Goal: Task Accomplishment & Management: Use online tool/utility

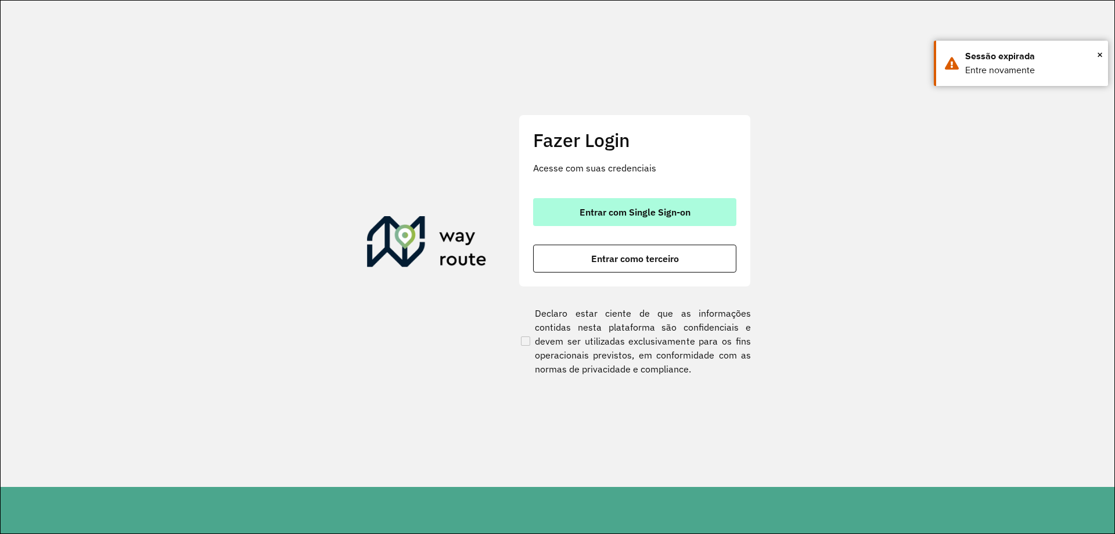
click at [621, 221] on button "Entrar com Single Sign-on" at bounding box center [634, 212] width 203 height 28
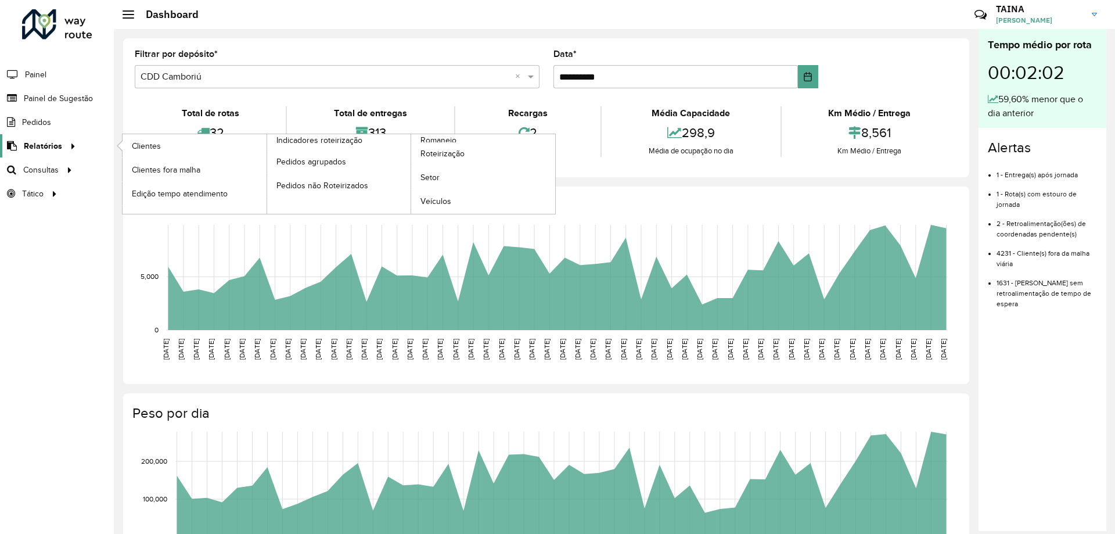
click at [60, 155] on link "Relatórios" at bounding box center [40, 145] width 80 height 23
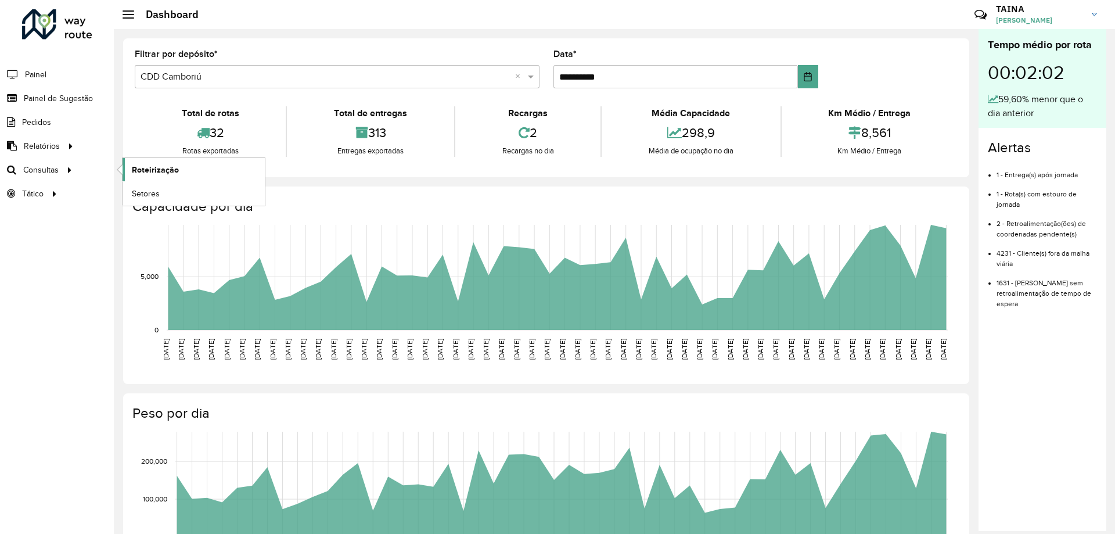
click at [162, 177] on link "Roteirização" at bounding box center [194, 169] width 142 height 23
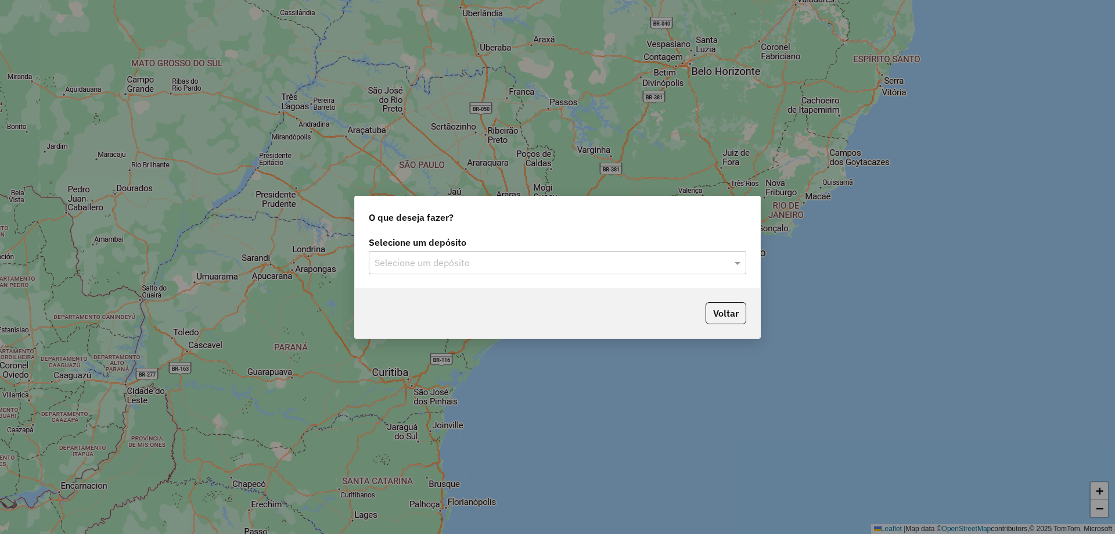
click at [515, 271] on div "Selecione um depósito" at bounding box center [558, 262] width 378 height 23
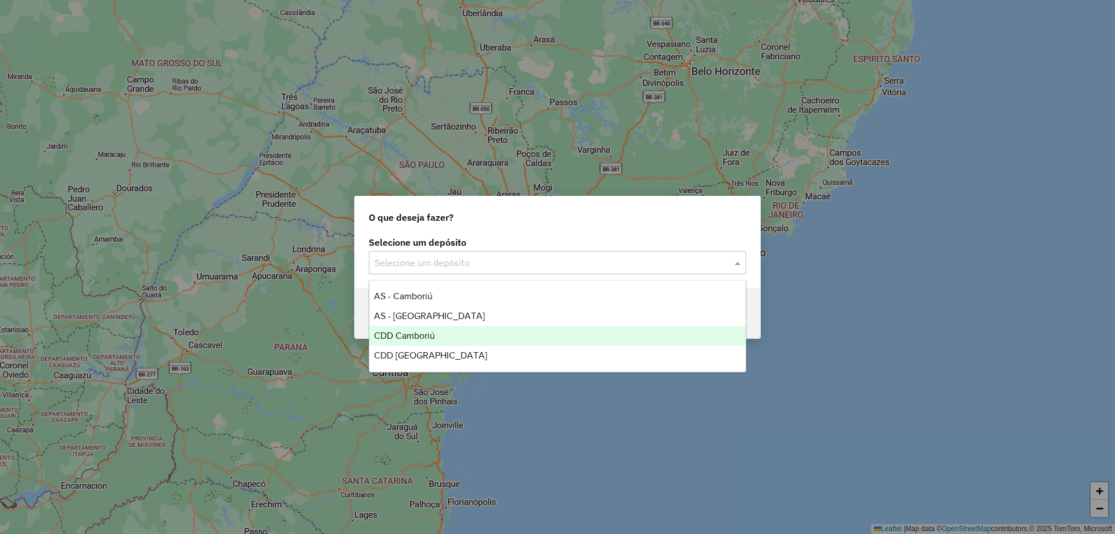
click at [489, 333] on div "CDD Camboriú" at bounding box center [557, 336] width 376 height 20
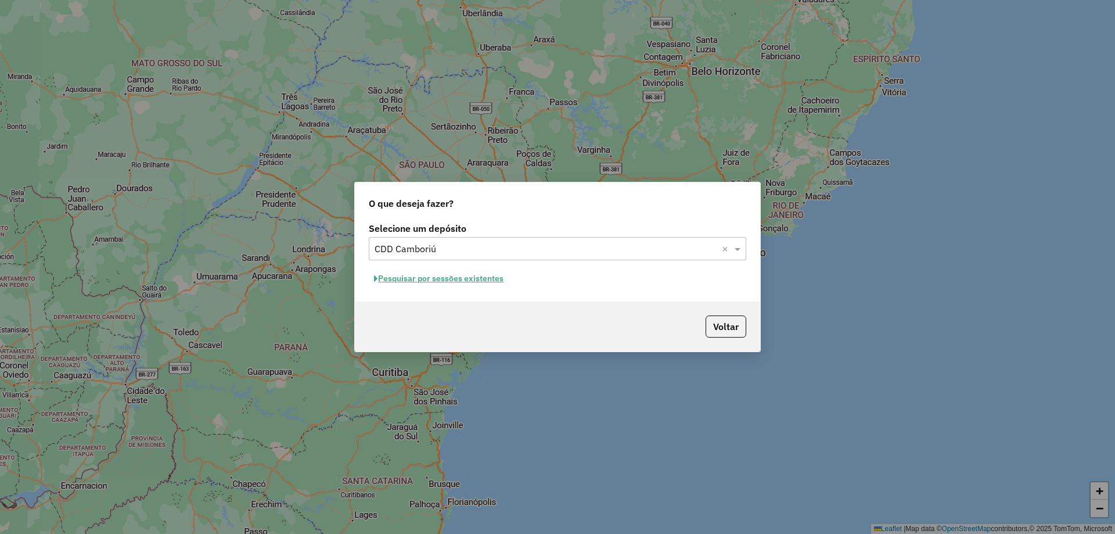
click at [401, 281] on button "Pesquisar por sessões existentes" at bounding box center [439, 278] width 140 height 18
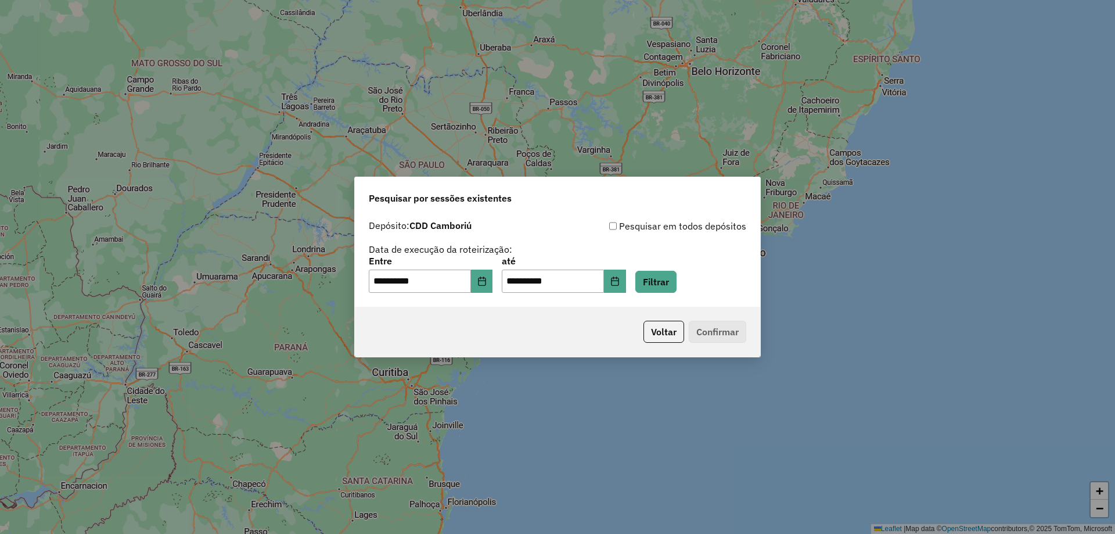
click at [651, 279] on div "**********" at bounding box center [558, 275] width 378 height 36
click at [654, 285] on button "Filtrar" at bounding box center [655, 282] width 41 height 22
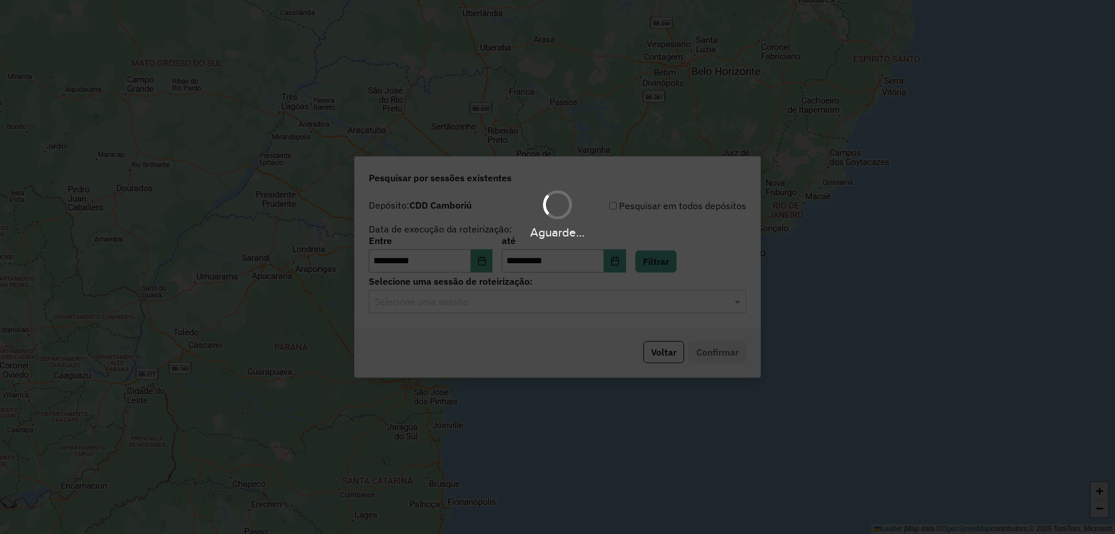
click at [423, 308] on div "Selecione uma sessão" at bounding box center [558, 301] width 378 height 23
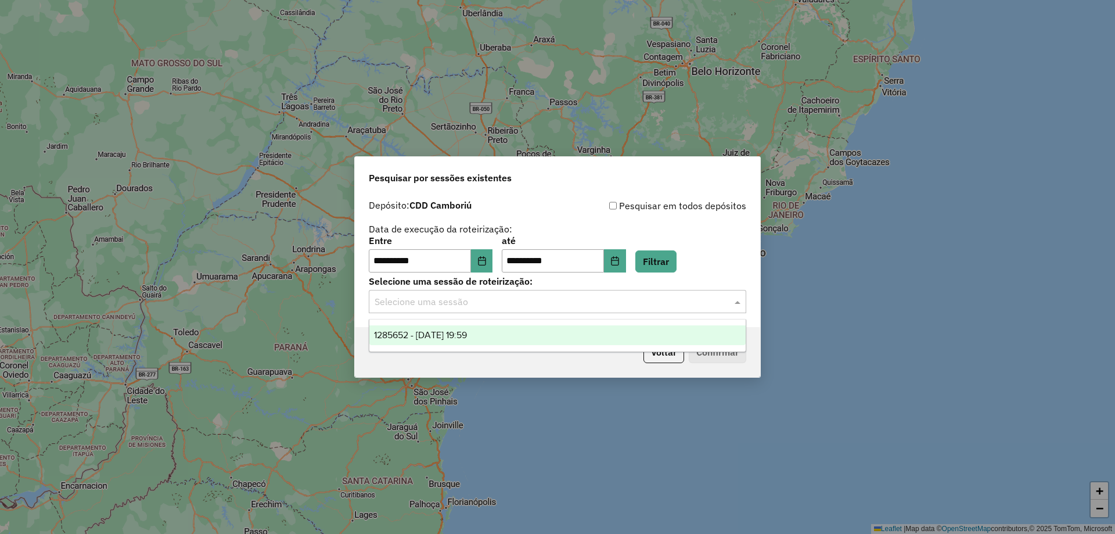
click at [426, 331] on span "1285652 - 30/09/2025 19:59" at bounding box center [420, 335] width 93 height 10
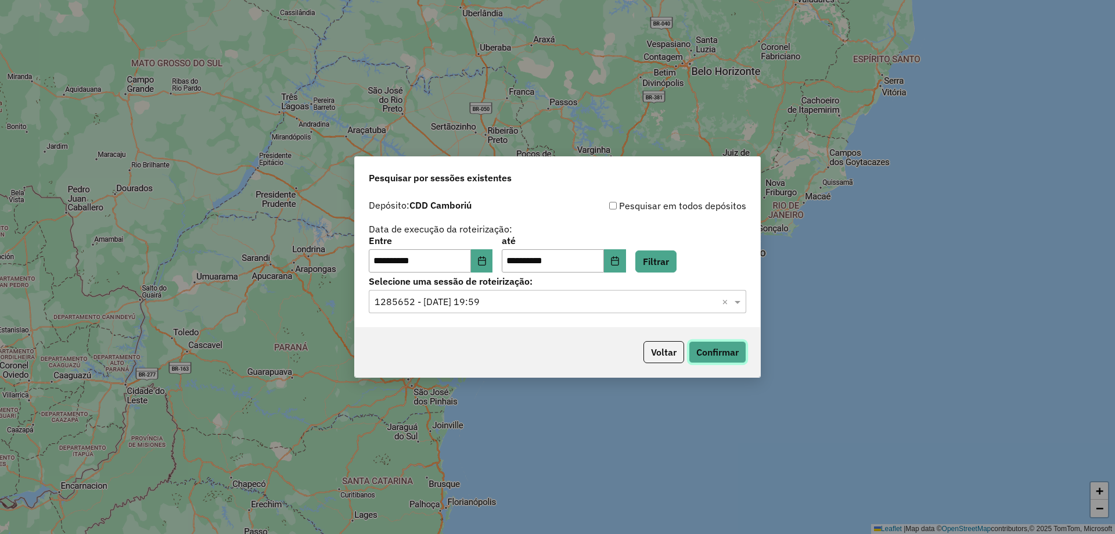
click at [714, 354] on button "Confirmar" at bounding box center [718, 352] width 58 height 22
click at [471, 263] on input "**********" at bounding box center [420, 260] width 102 height 23
click at [482, 263] on button "Choose Date" at bounding box center [482, 260] width 22 height 23
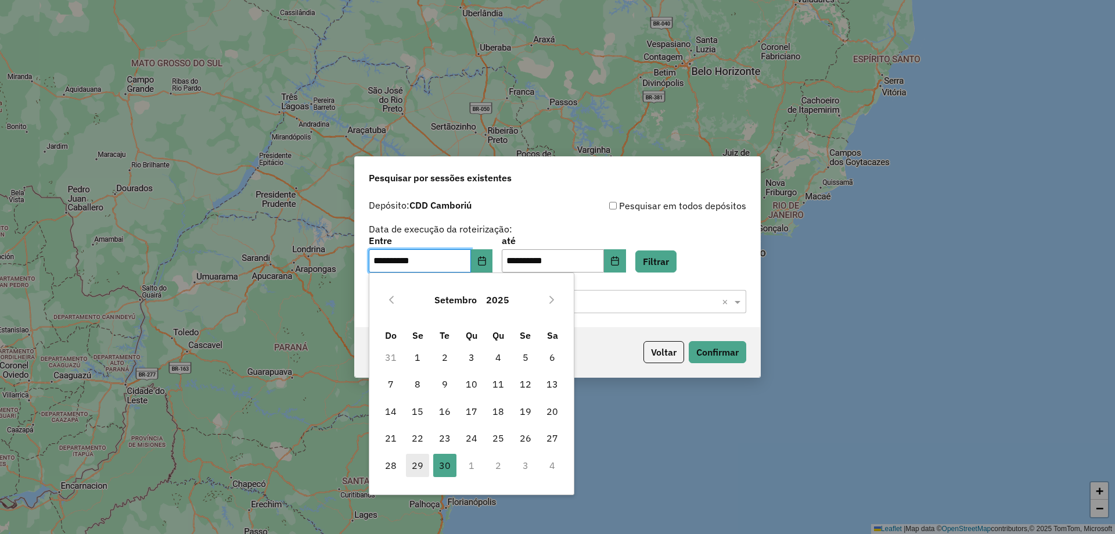
click at [421, 473] on span "29" at bounding box center [417, 465] width 23 height 23
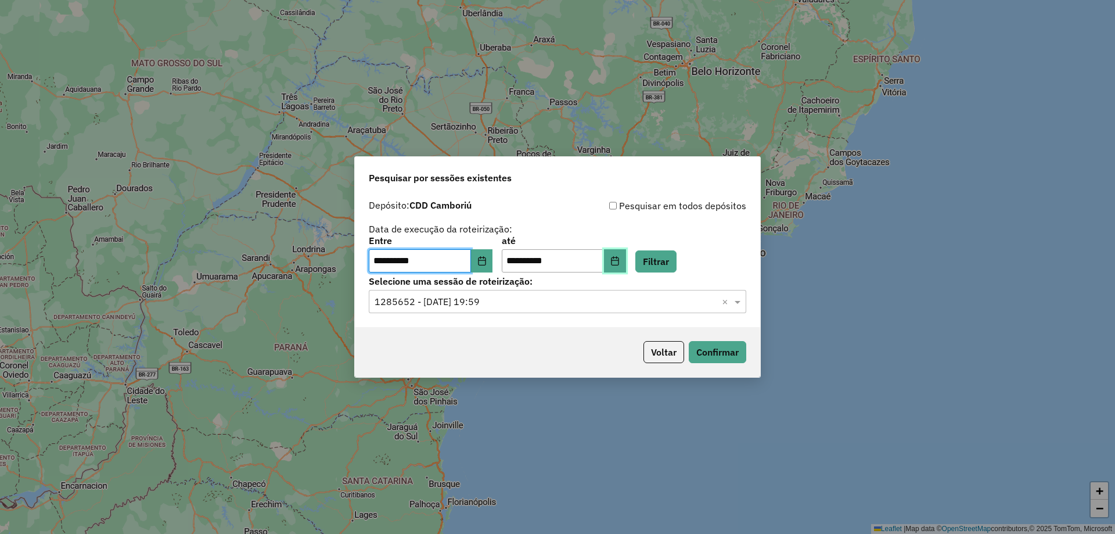
click at [626, 254] on button "Choose Date" at bounding box center [615, 260] width 22 height 23
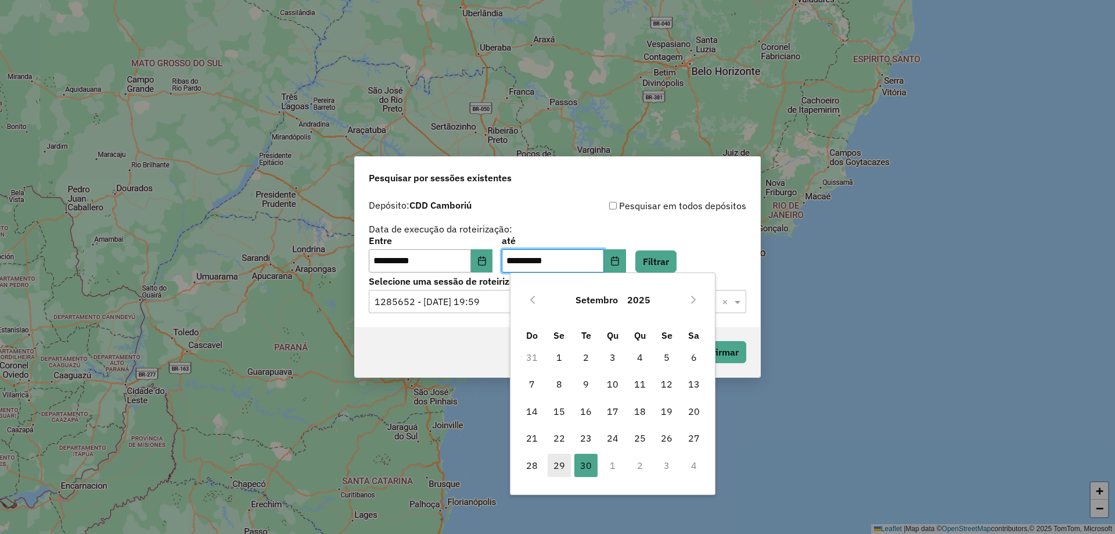
click at [561, 470] on span "29" at bounding box center [559, 465] width 23 height 23
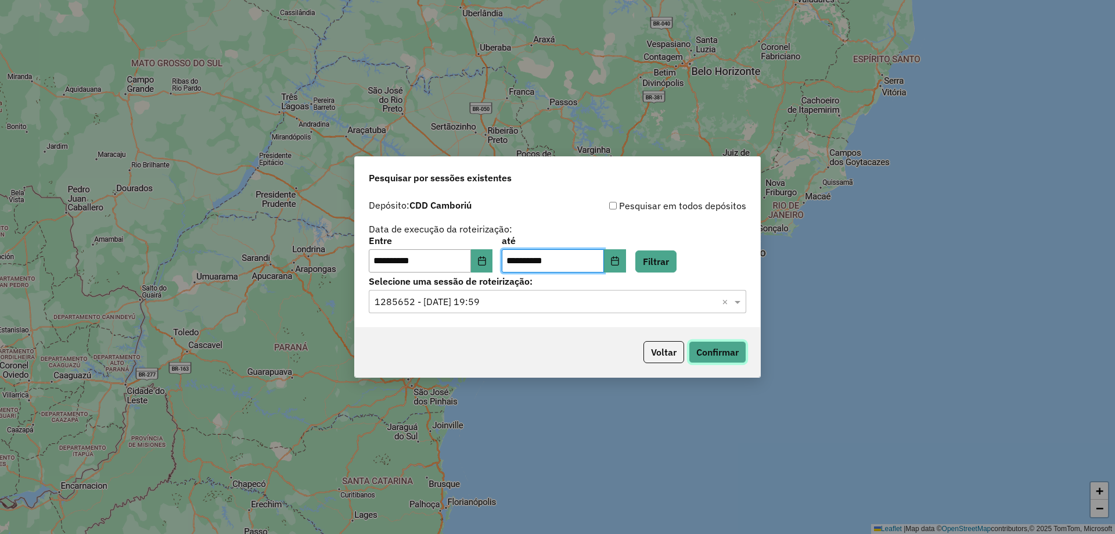
click at [695, 351] on button "Confirmar" at bounding box center [718, 352] width 58 height 22
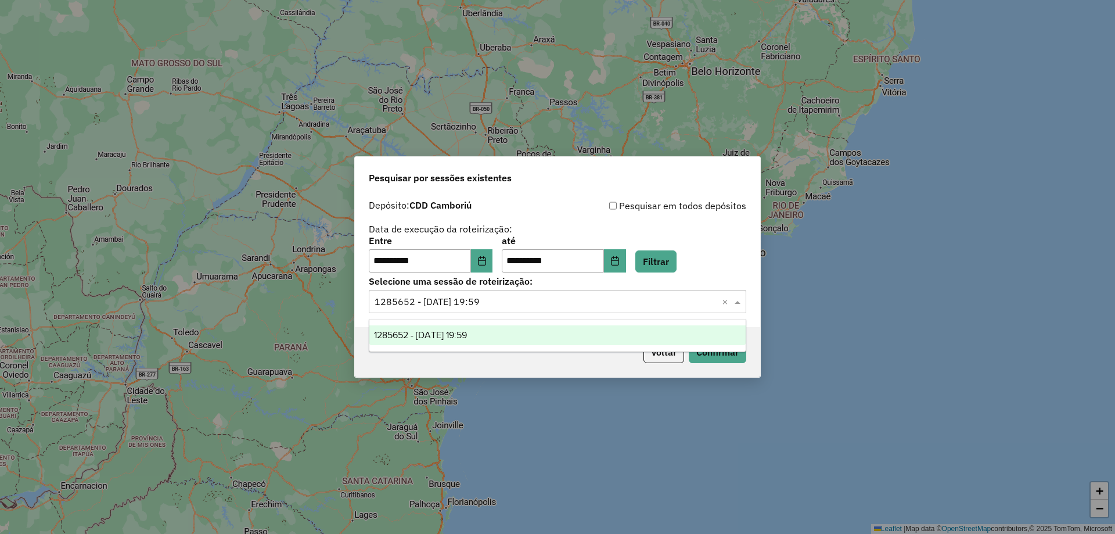
click at [567, 304] on input "text" at bounding box center [546, 302] width 343 height 14
click at [511, 325] on div "1285652 - 30/09/2025 19:59" at bounding box center [557, 335] width 376 height 20
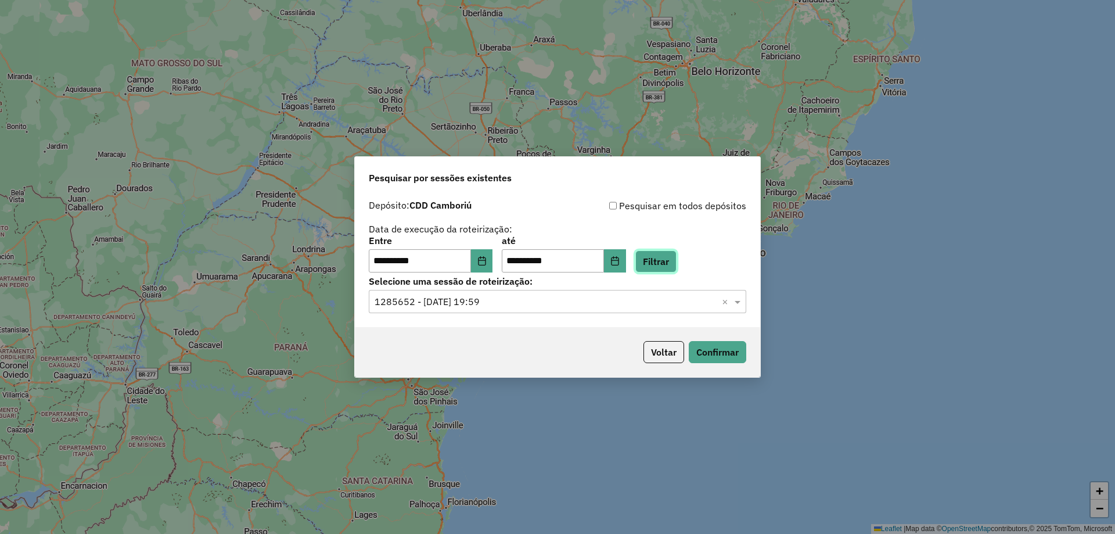
click at [664, 261] on button "Filtrar" at bounding box center [655, 261] width 41 height 22
click at [563, 313] on div "**********" at bounding box center [557, 260] width 405 height 133
click at [540, 307] on input "text" at bounding box center [546, 302] width 343 height 14
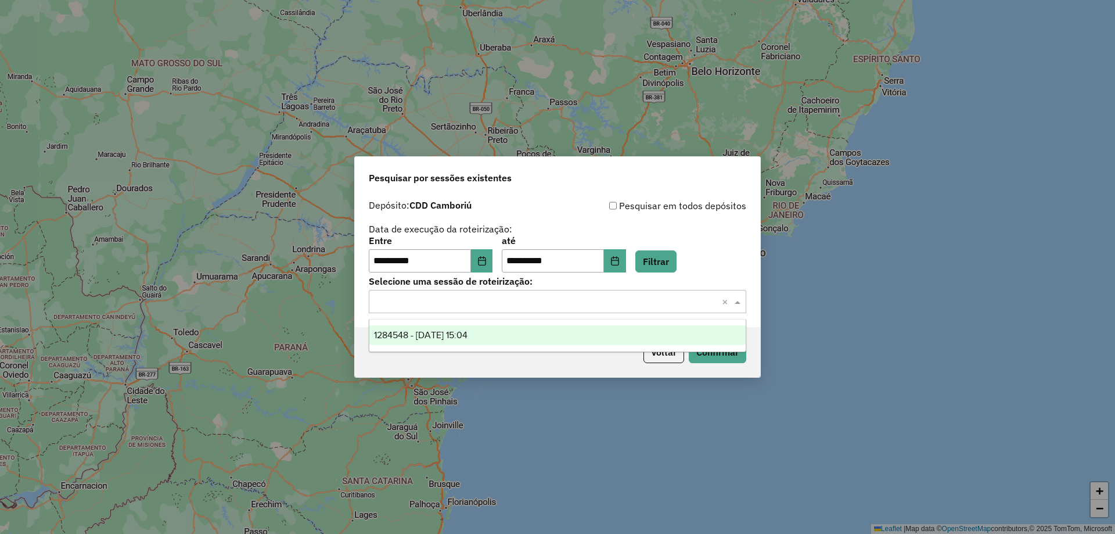
click at [523, 329] on div "1284548 - 29/09/2025 15:04" at bounding box center [557, 335] width 376 height 20
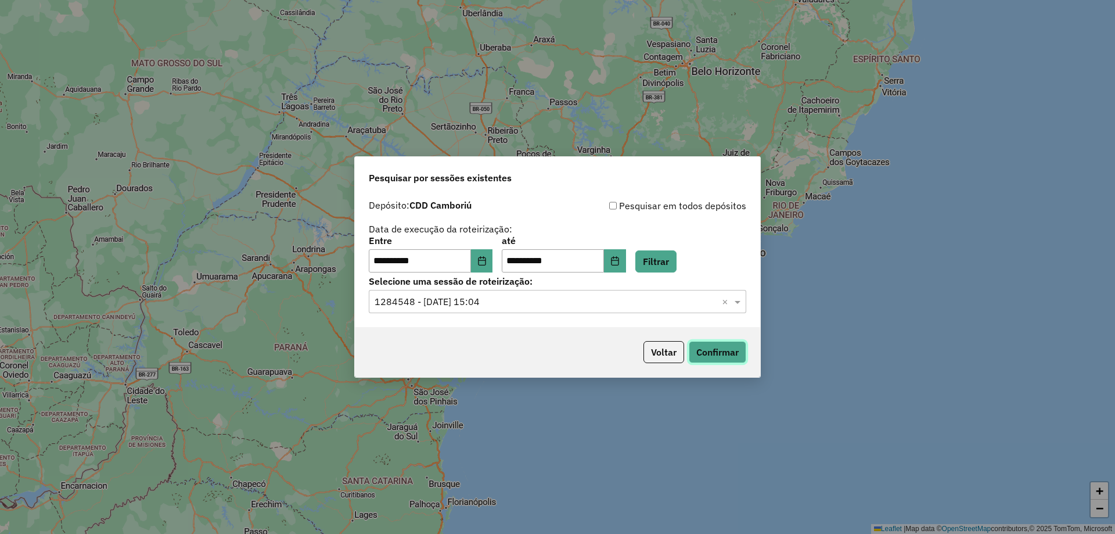
click at [713, 358] on button "Confirmar" at bounding box center [718, 352] width 58 height 22
click at [487, 263] on icon "Choose Date" at bounding box center [481, 260] width 9 height 9
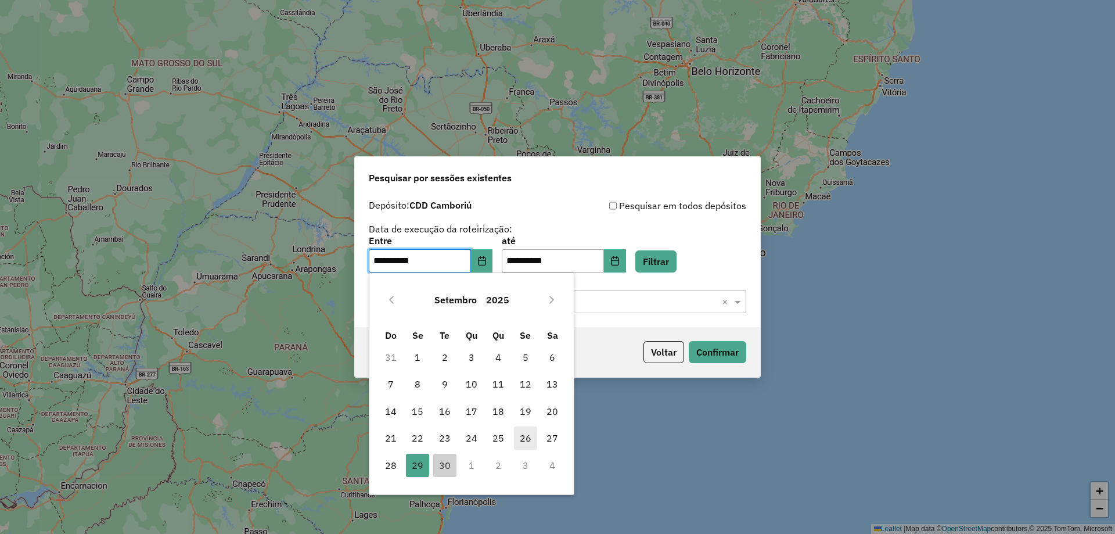
click at [526, 433] on span "26" at bounding box center [525, 437] width 23 height 23
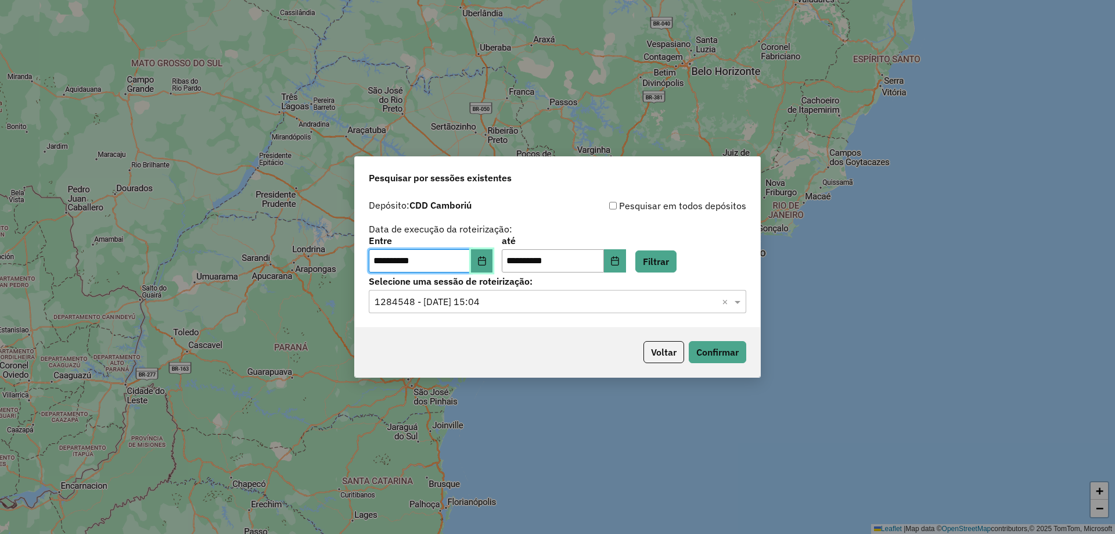
click at [490, 269] on button "Choose Date" at bounding box center [482, 260] width 22 height 23
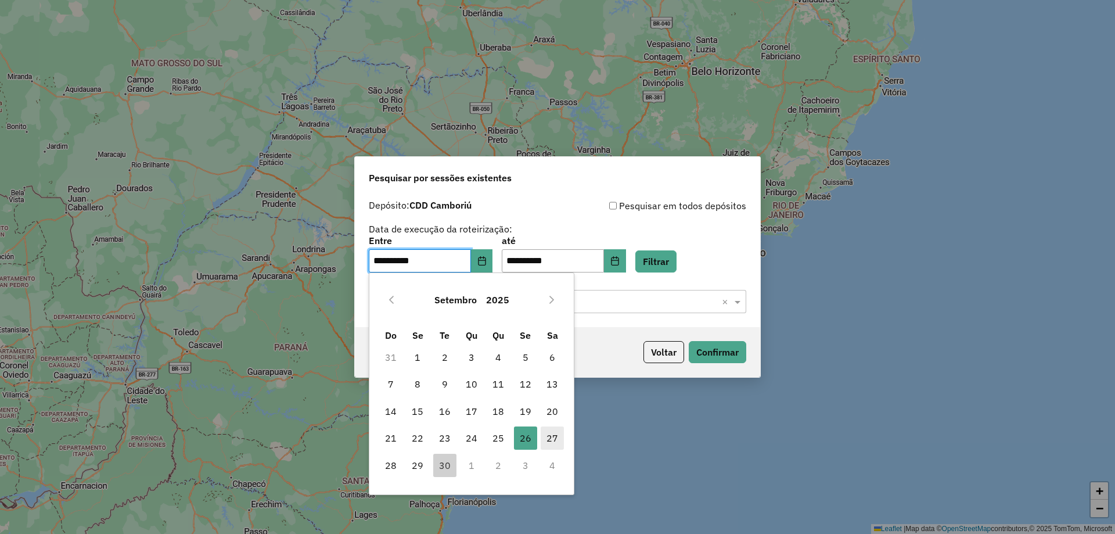
click at [548, 440] on span "27" at bounding box center [552, 437] width 23 height 23
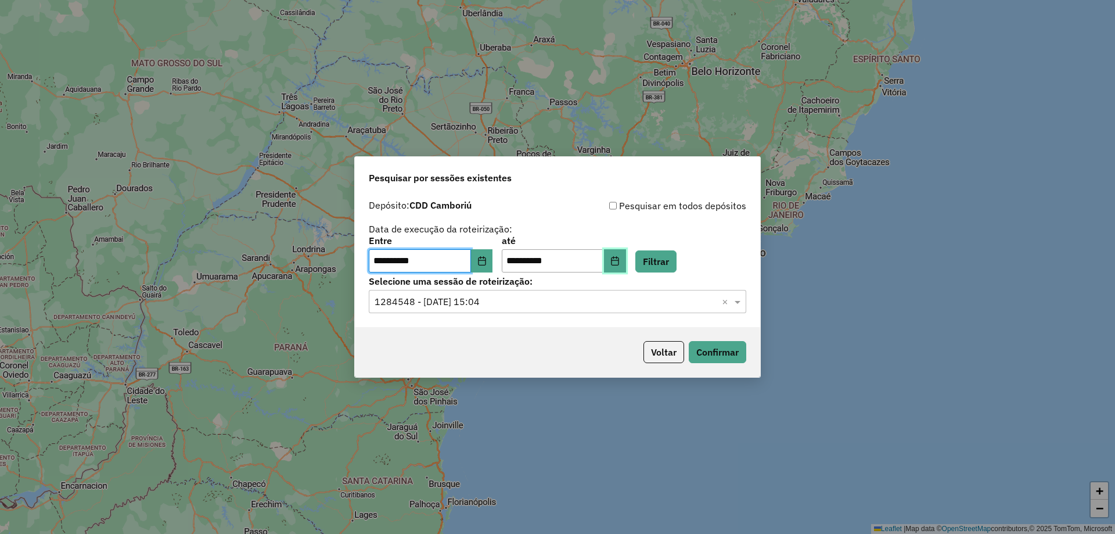
click at [619, 258] on icon "Choose Date" at bounding box center [615, 260] width 8 height 9
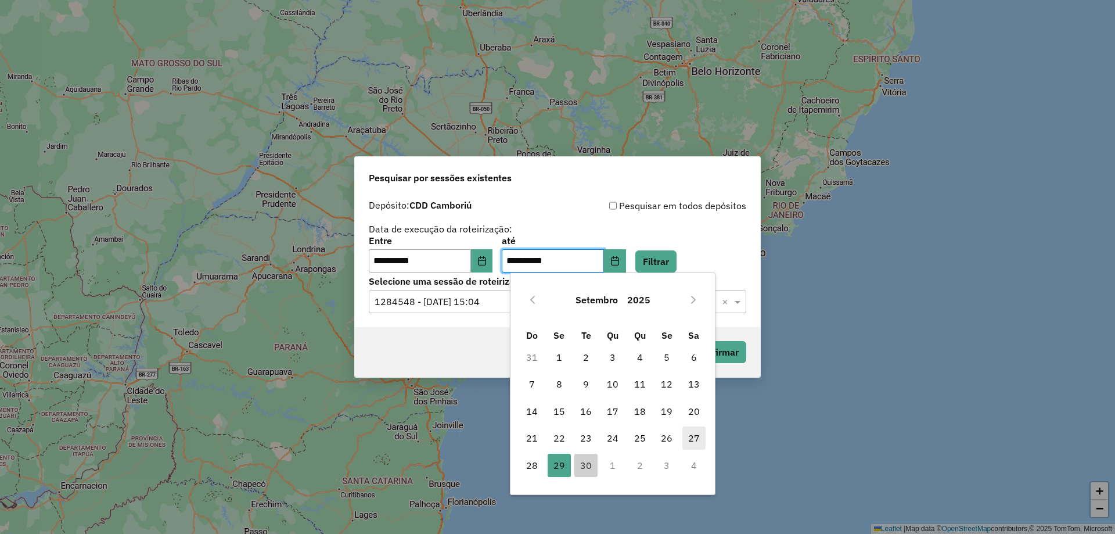
click at [695, 447] on span "27" at bounding box center [693, 437] width 23 height 23
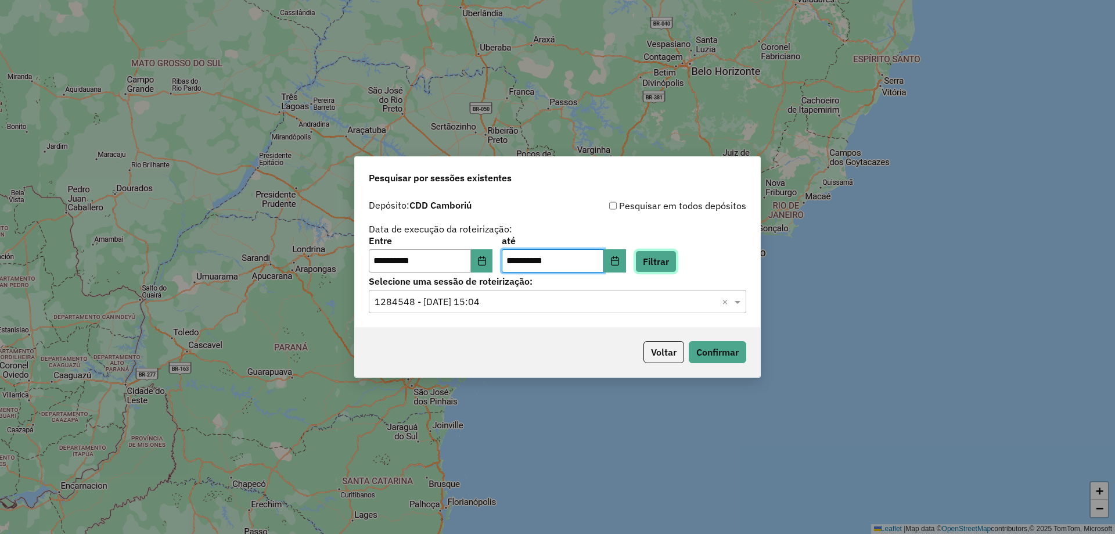
click at [660, 262] on button "Filtrar" at bounding box center [655, 261] width 41 height 22
click at [617, 306] on input "text" at bounding box center [546, 302] width 343 height 14
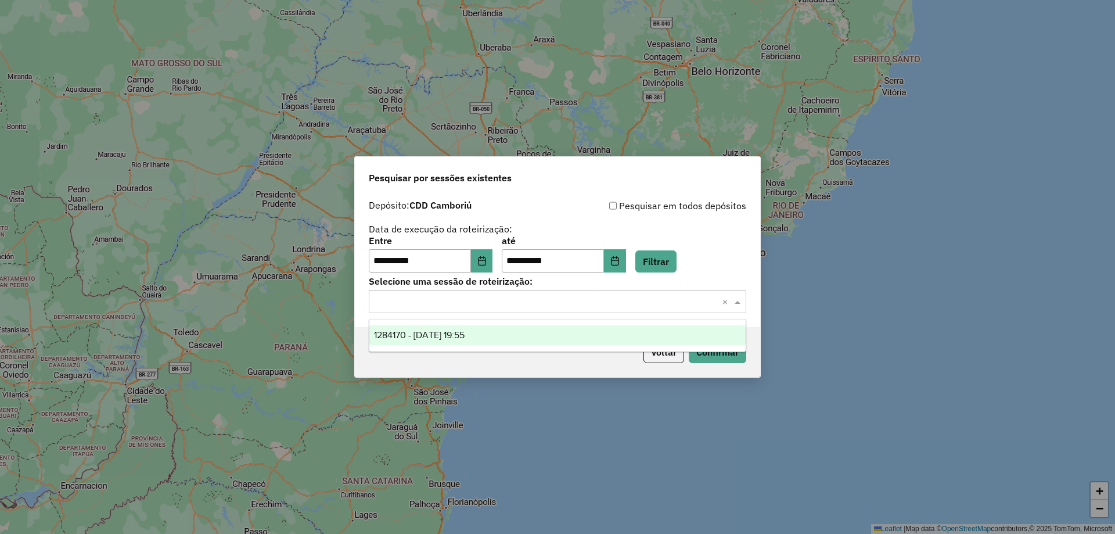
click at [441, 336] on span "1284170 - 27/09/2025 19:55" at bounding box center [419, 335] width 91 height 10
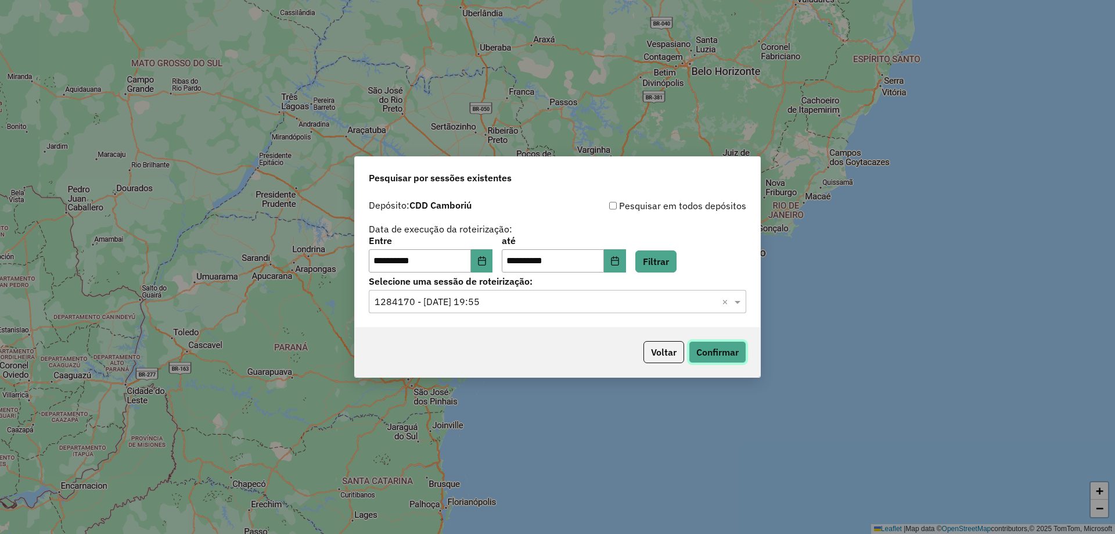
click at [718, 347] on button "Confirmar" at bounding box center [718, 352] width 58 height 22
click at [493, 268] on button "Choose Date" at bounding box center [482, 260] width 22 height 23
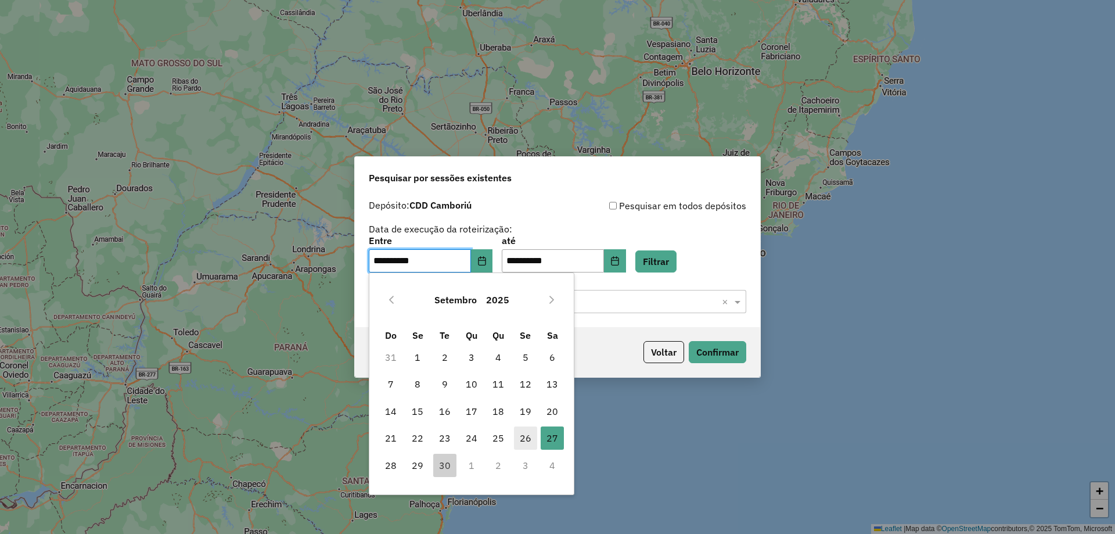
click at [522, 446] on span "26" at bounding box center [525, 437] width 23 height 23
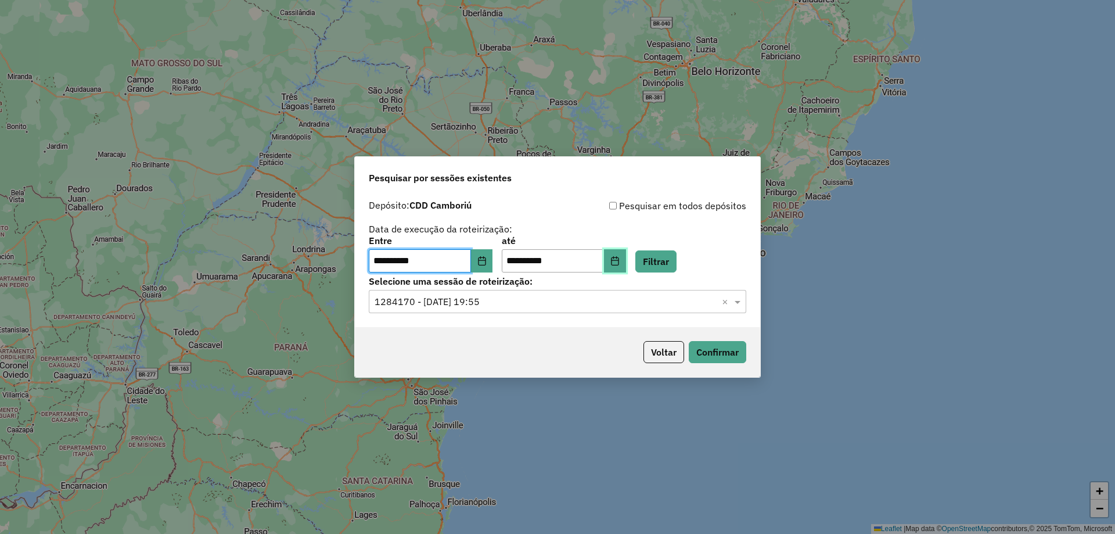
click at [623, 272] on button "Choose Date" at bounding box center [615, 260] width 22 height 23
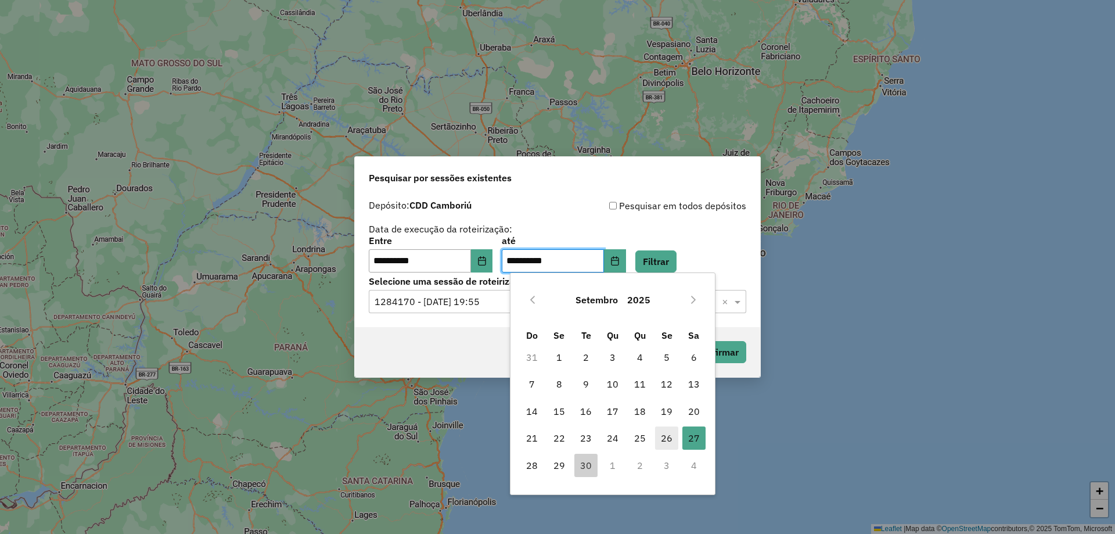
click at [670, 441] on span "26" at bounding box center [666, 437] width 23 height 23
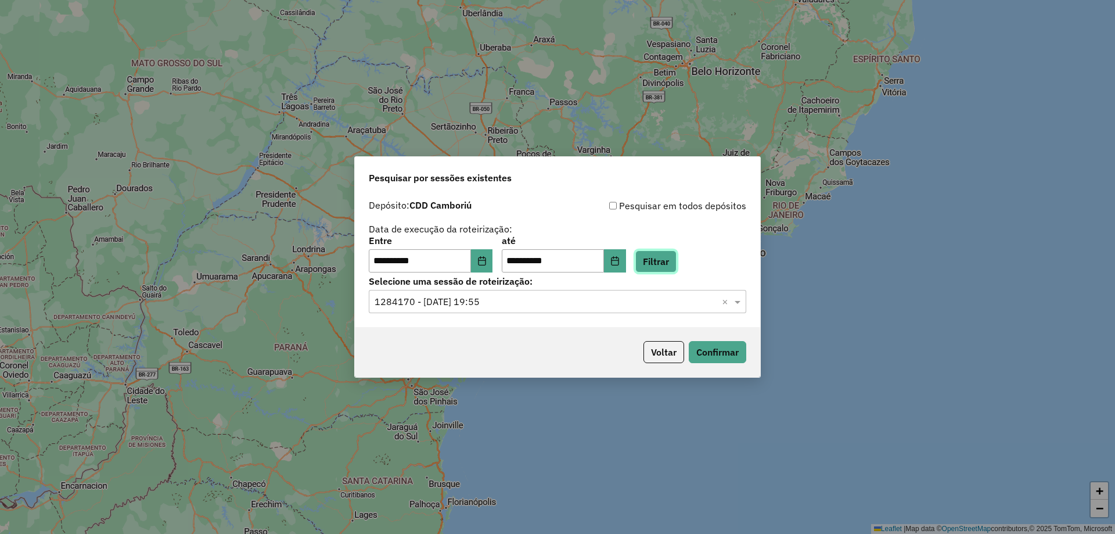
click at [670, 261] on button "Filtrar" at bounding box center [655, 261] width 41 height 22
click at [654, 279] on label "Selecione uma sessão de roteirização:" at bounding box center [558, 281] width 378 height 14
click at [662, 305] on input "text" at bounding box center [546, 302] width 343 height 14
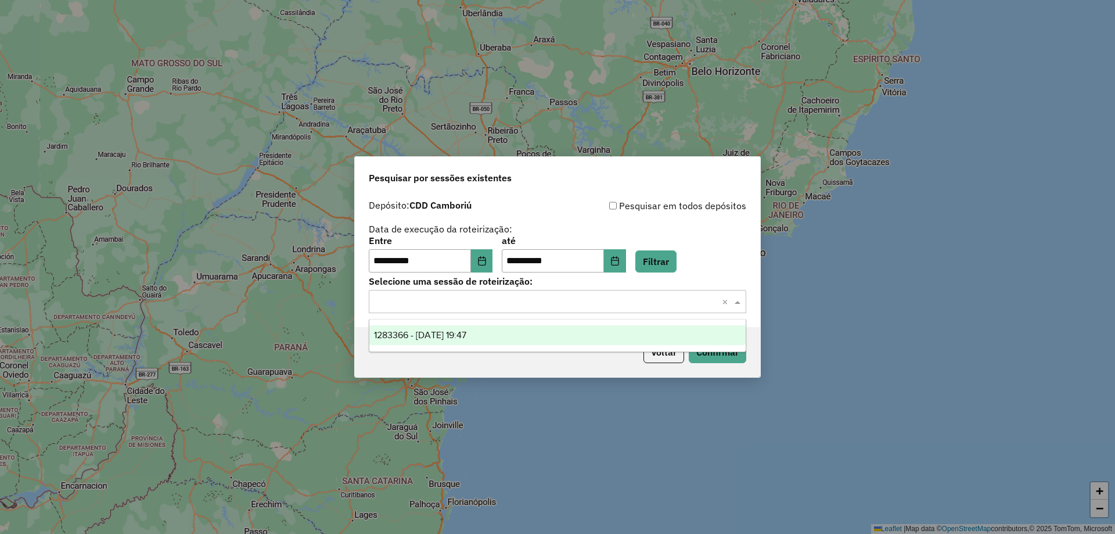
click at [516, 333] on div "1283366 - 26/09/2025 19:47" at bounding box center [557, 335] width 376 height 20
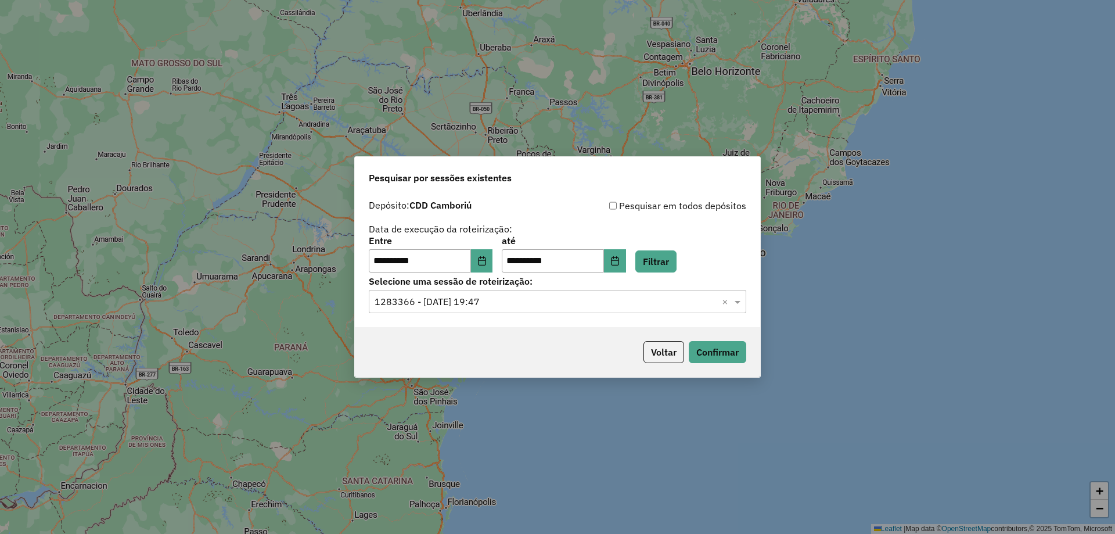
click at [714, 367] on div "Voltar Confirmar" at bounding box center [557, 352] width 405 height 50
click at [712, 357] on button "Confirmar" at bounding box center [718, 352] width 58 height 22
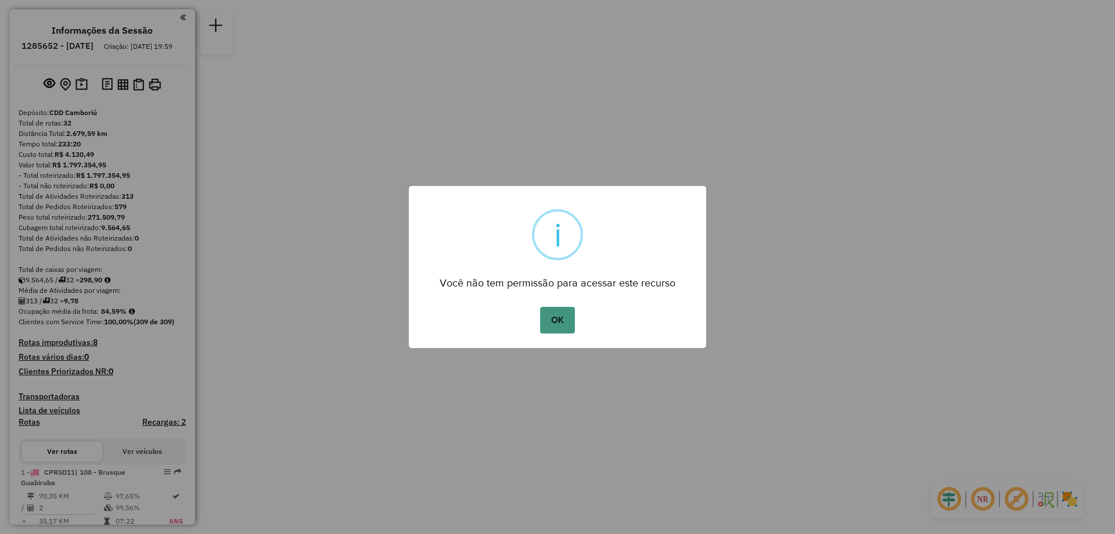
click at [550, 324] on button "OK" at bounding box center [557, 320] width 34 height 27
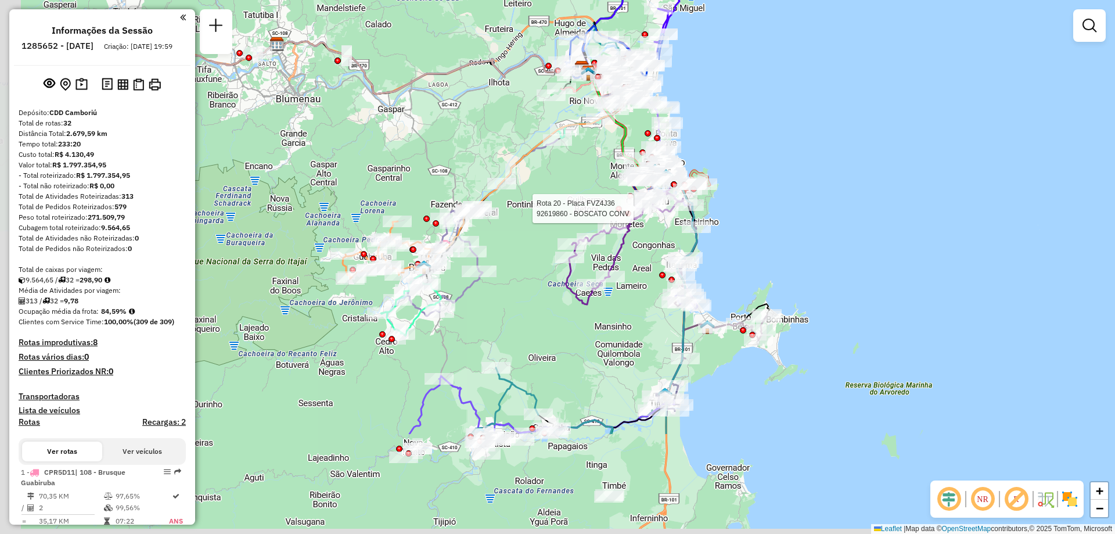
drag, startPoint x: 608, startPoint y: 231, endPoint x: 616, endPoint y: 207, distance: 25.2
click at [616, 207] on div at bounding box center [619, 209] width 6 height 6
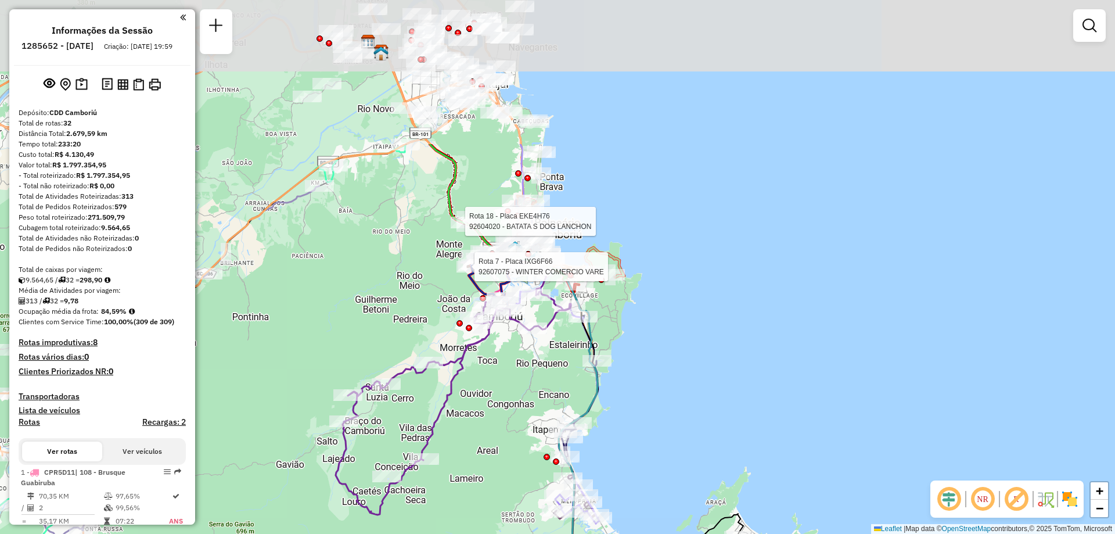
drag, startPoint x: 657, startPoint y: 156, endPoint x: 578, endPoint y: 368, distance: 226.0
click at [578, 368] on div "Rota 18 - Placa EKE4H76 92604020 - BATATA S DOG LANCHON Rota 7 - Placa IXG6F66 …" at bounding box center [557, 267] width 1115 height 534
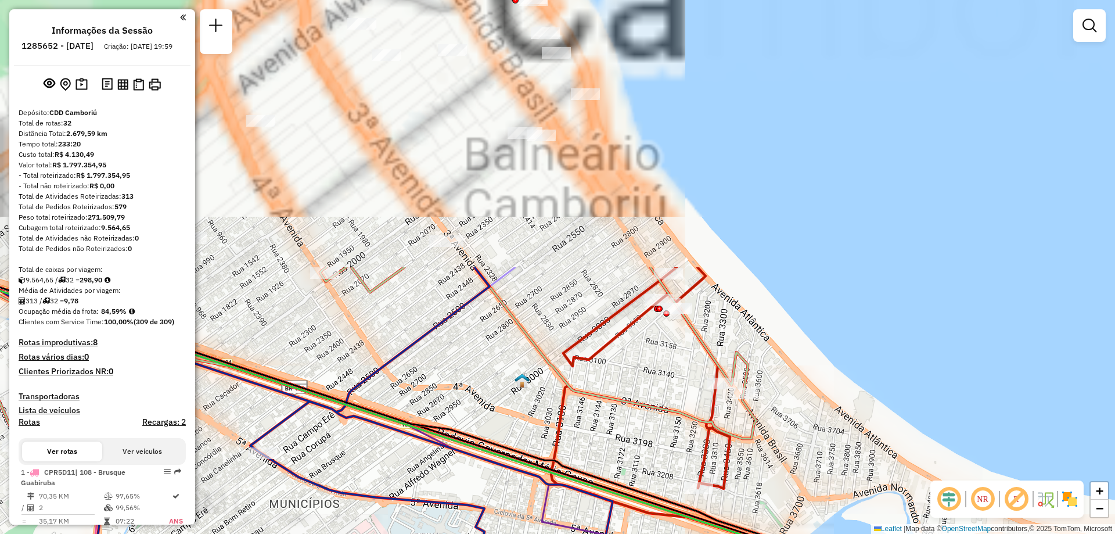
drag, startPoint x: 620, startPoint y: 235, endPoint x: 623, endPoint y: 505, distance: 270.1
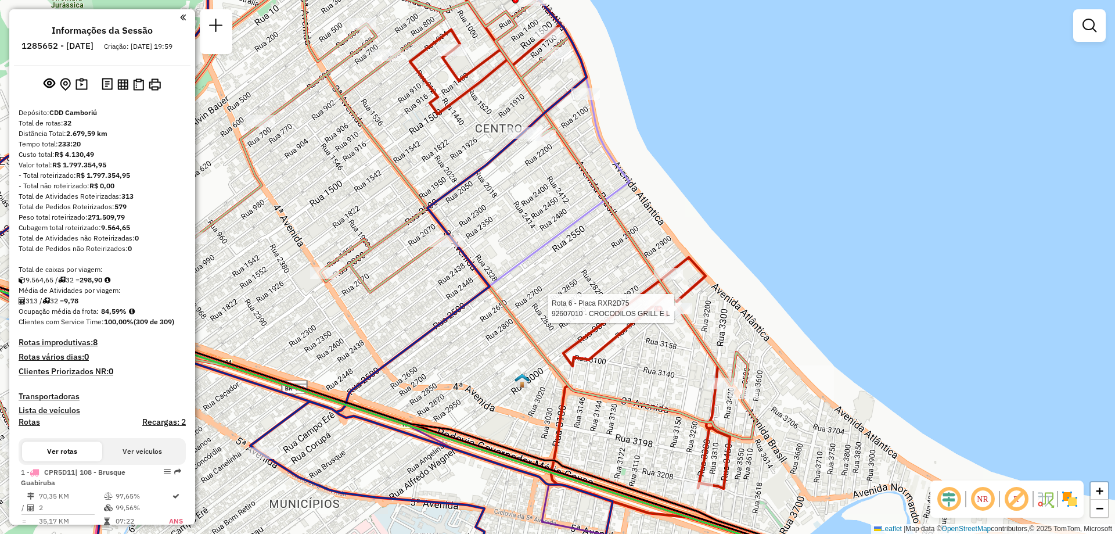
select select "**********"
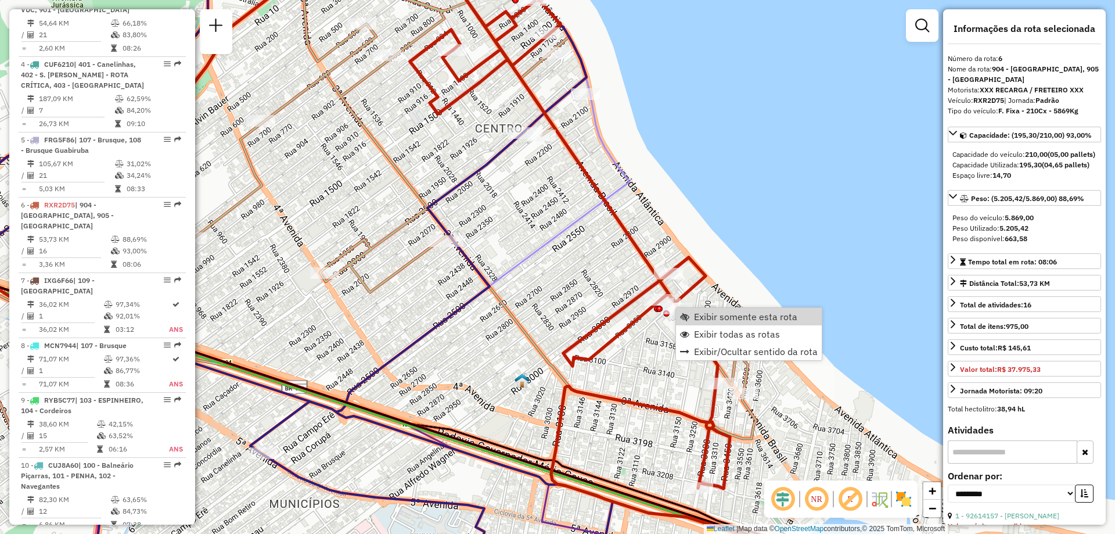
scroll to position [791, 0]
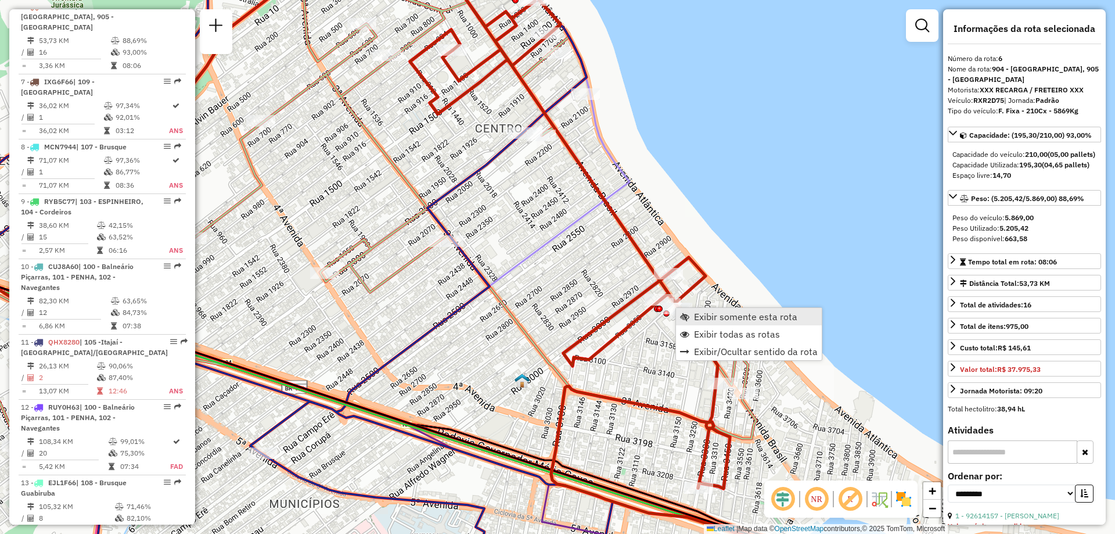
click at [756, 314] on span "Exibir somente esta rota" at bounding box center [745, 316] width 103 height 9
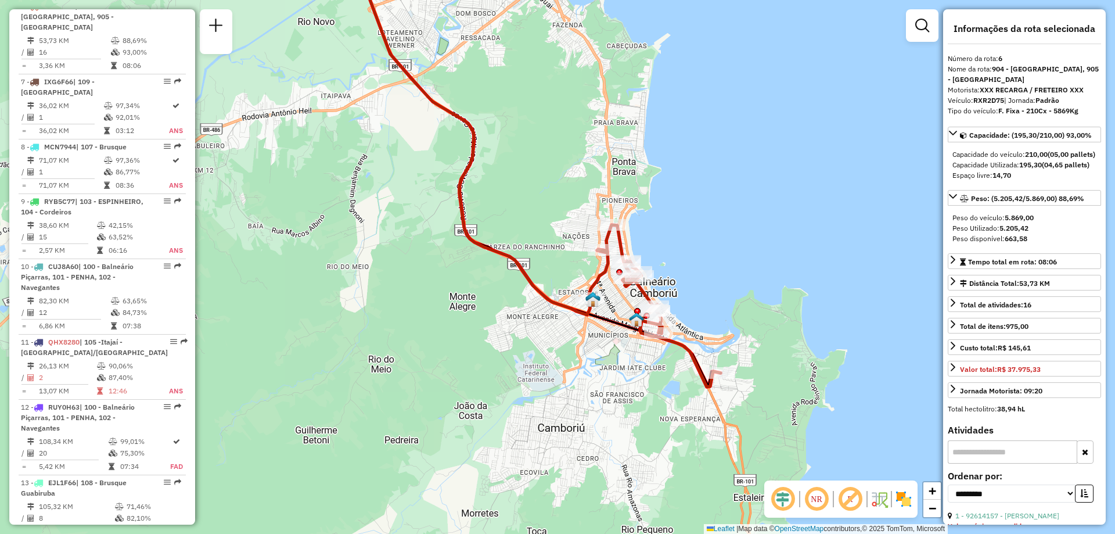
drag, startPoint x: 721, startPoint y: 349, endPoint x: 685, endPoint y: 172, distance: 180.9
click at [685, 172] on div "Janela de atendimento Grade de atendimento Capacidade Transportadoras Veículos …" at bounding box center [557, 267] width 1115 height 534
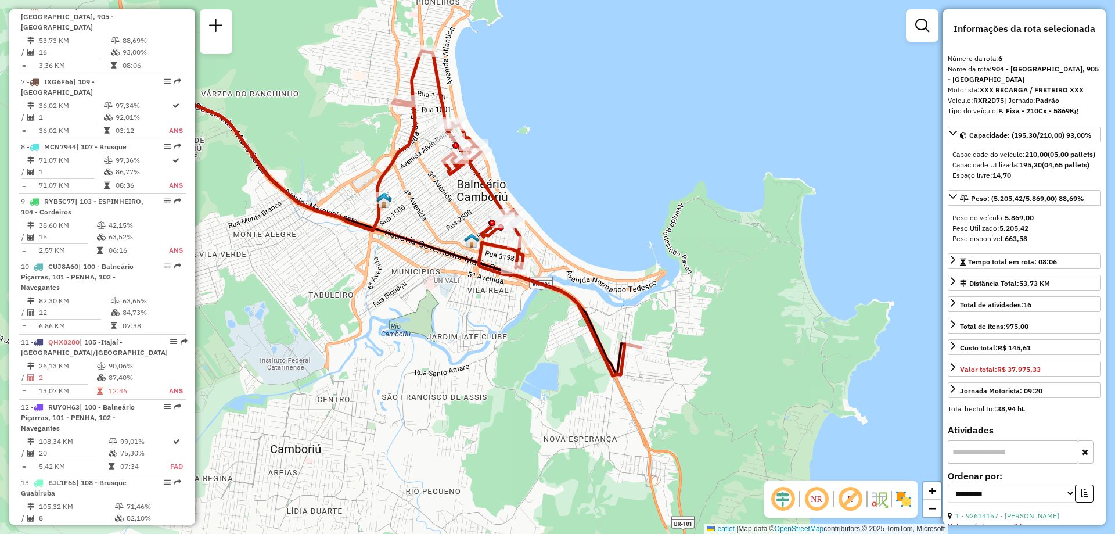
drag, startPoint x: 647, startPoint y: 209, endPoint x: 654, endPoint y: 258, distance: 49.3
click at [654, 258] on div "Janela de atendimento Grade de atendimento Capacidade Transportadoras Veículos …" at bounding box center [557, 267] width 1115 height 534
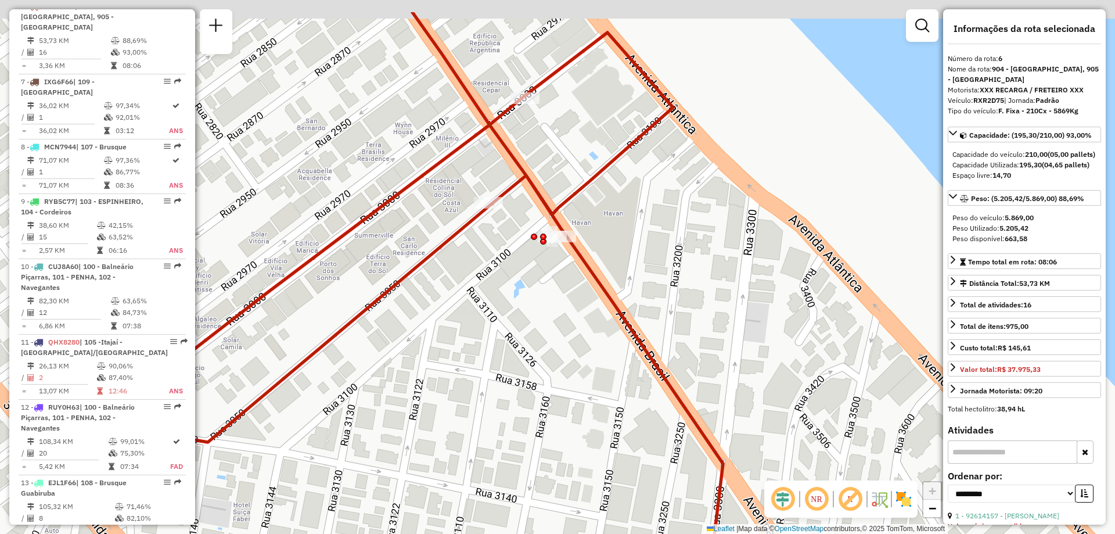
drag, startPoint x: 520, startPoint y: 85, endPoint x: 527, endPoint y: 106, distance: 22.0
click at [505, 151] on icon at bounding box center [409, 332] width 627 height 641
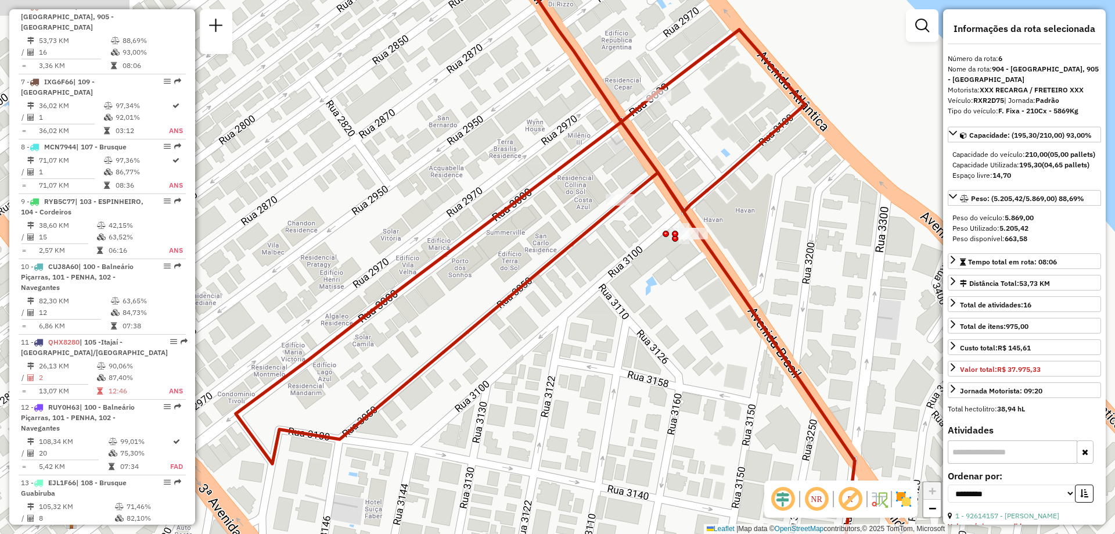
drag, startPoint x: 574, startPoint y: 202, endPoint x: 706, endPoint y: 199, distance: 131.3
click at [706, 199] on icon at bounding box center [545, 264] width 619 height 641
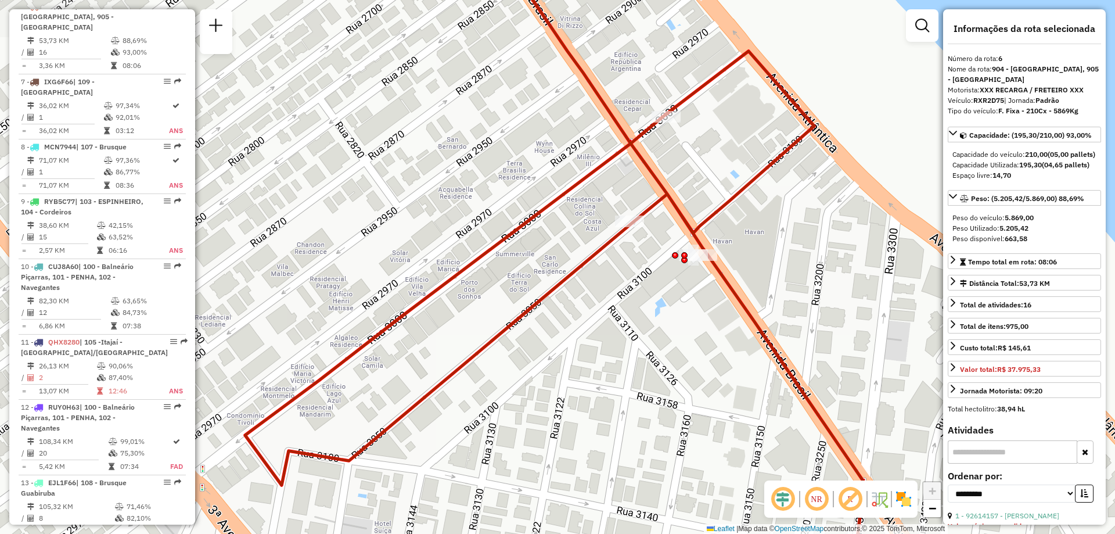
drag, startPoint x: 389, startPoint y: 102, endPoint x: 595, endPoint y: 379, distance: 345.0
click at [595, 379] on div "Janela de atendimento Grade de atendimento Capacidade Transportadoras Veículos …" at bounding box center [557, 267] width 1115 height 534
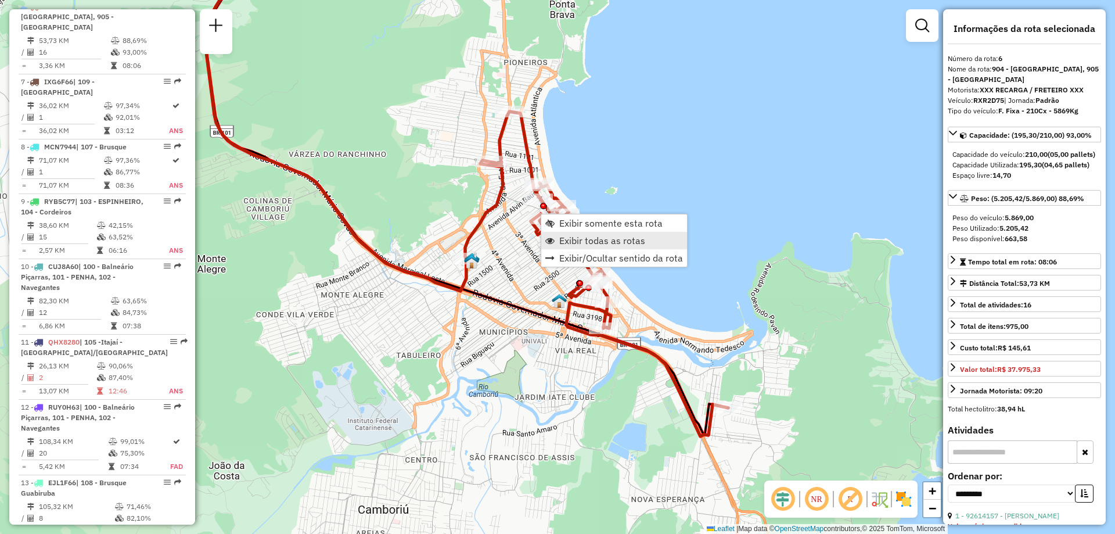
click at [610, 242] on span "Exibir todas as rotas" at bounding box center [602, 240] width 86 height 9
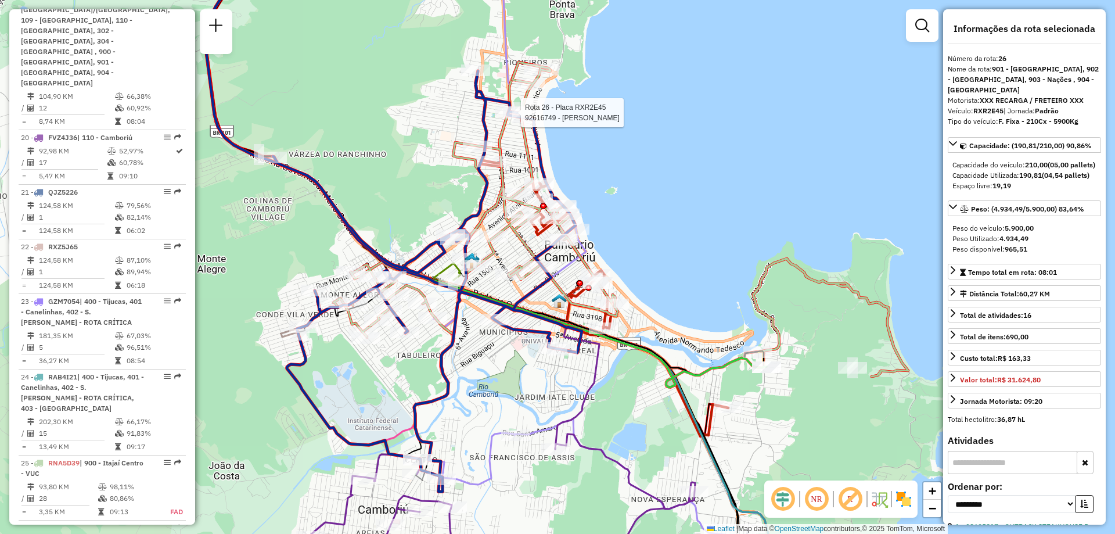
scroll to position [2094, 0]
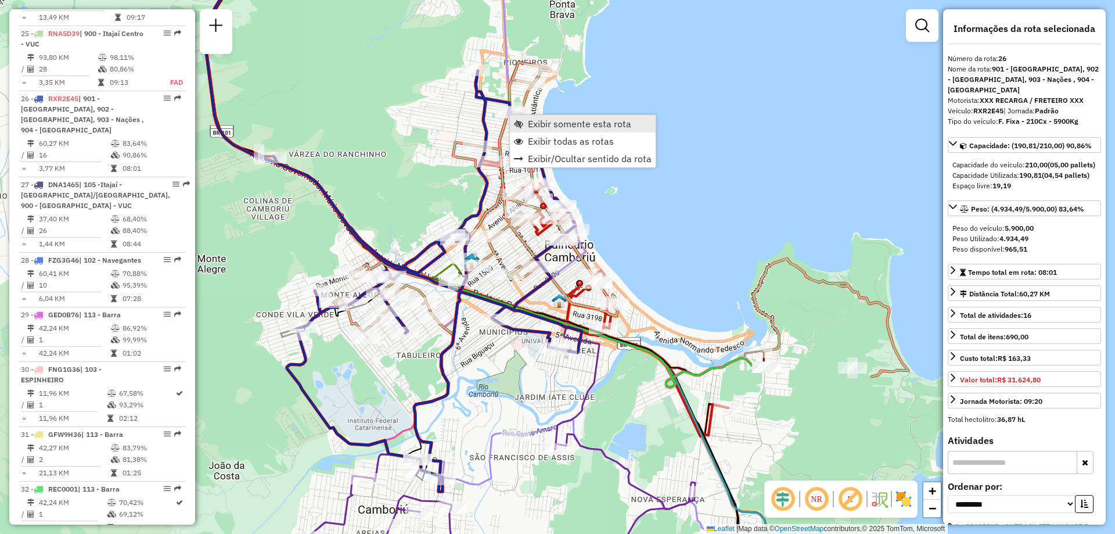
click at [513, 115] on link "Exibir somente esta rota" at bounding box center [583, 123] width 146 height 17
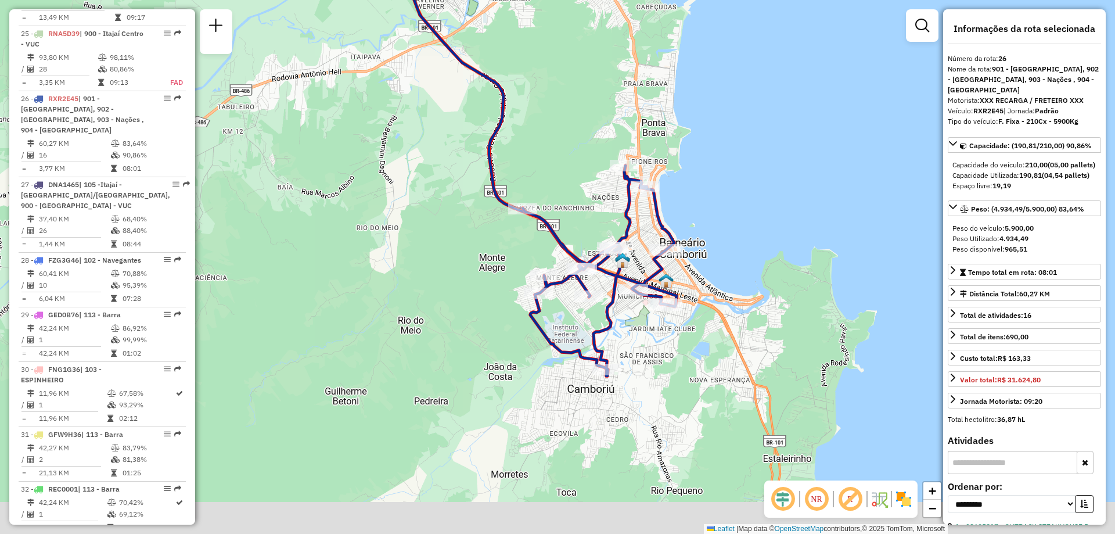
drag, startPoint x: 704, startPoint y: 311, endPoint x: 649, endPoint y: 116, distance: 202.2
click at [649, 116] on div "Janela de atendimento Grade de atendimento Capacidade Transportadoras Veículos …" at bounding box center [557, 267] width 1115 height 534
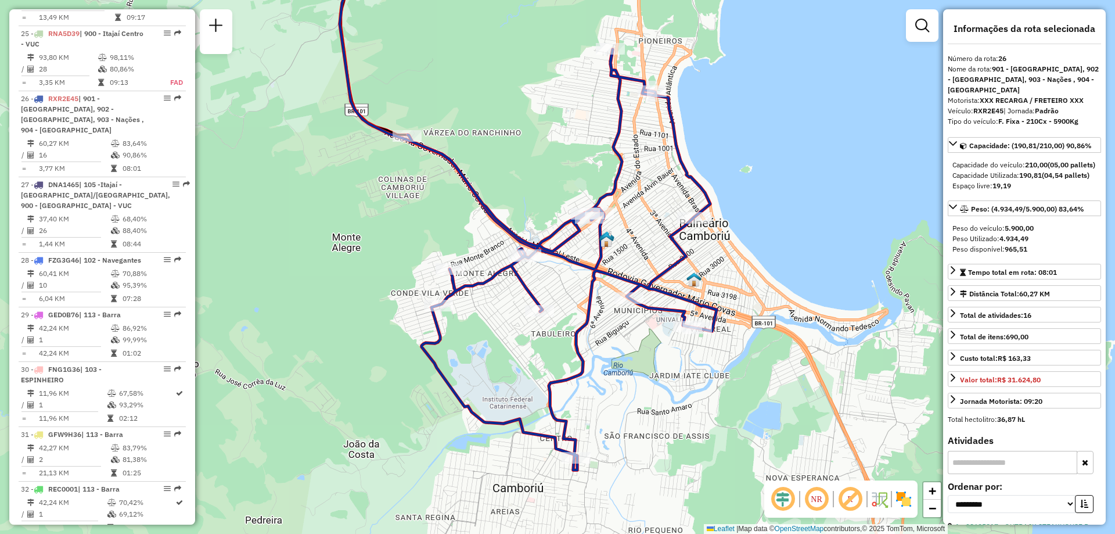
drag, startPoint x: 643, startPoint y: 136, endPoint x: 651, endPoint y: 164, distance: 28.3
click at [651, 164] on div "Janela de atendimento Grade de atendimento Capacidade Transportadoras Veículos …" at bounding box center [557, 267] width 1115 height 534
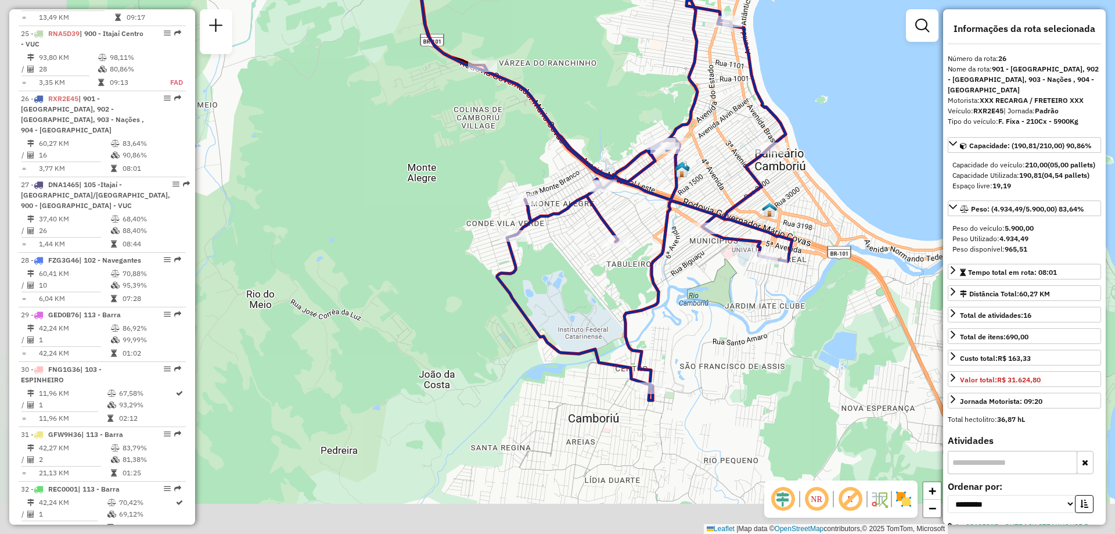
drag, startPoint x: 606, startPoint y: 350, endPoint x: 682, endPoint y: 281, distance: 102.8
click at [682, 281] on div "Janela de atendimento Grade de atendimento Capacidade Transportadoras Veículos …" at bounding box center [557, 267] width 1115 height 534
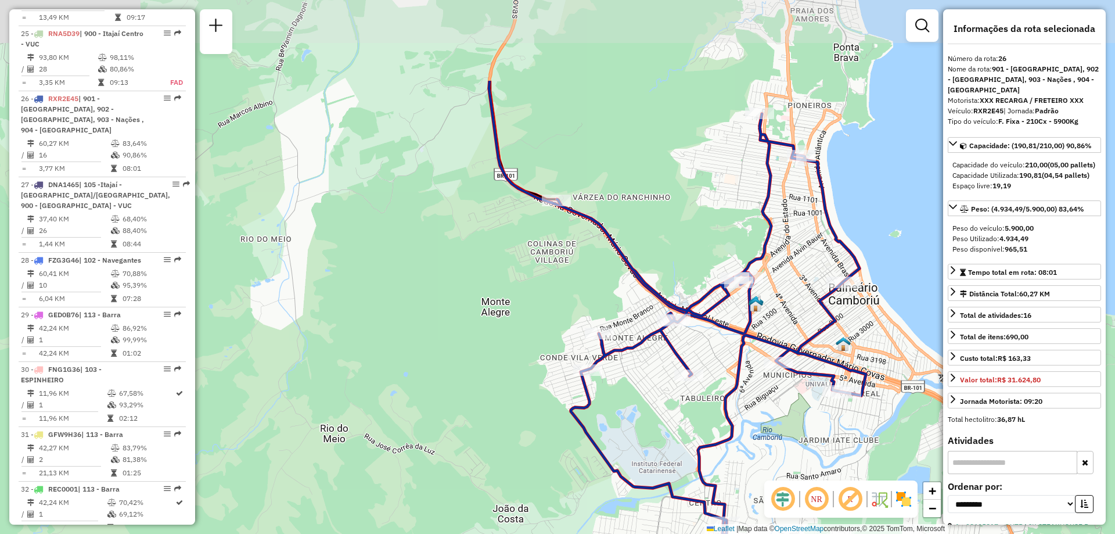
drag, startPoint x: 467, startPoint y: 111, endPoint x: 541, endPoint y: 245, distance: 153.1
click at [541, 245] on div "Janela de atendimento Grade de atendimento Capacidade Transportadoras Veículos …" at bounding box center [557, 267] width 1115 height 534
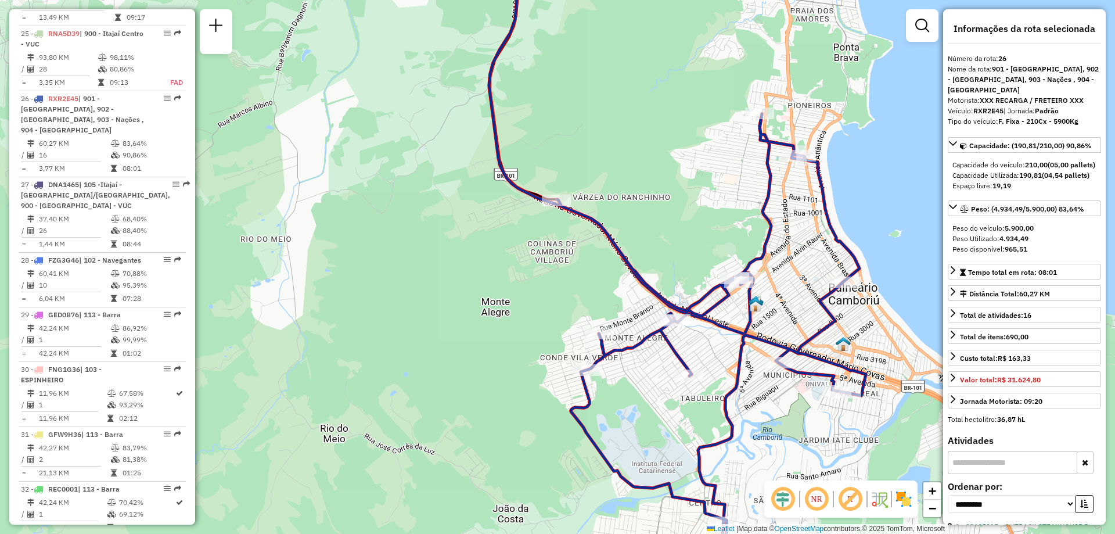
drag, startPoint x: 636, startPoint y: 116, endPoint x: 628, endPoint y: 206, distance: 90.4
click at [628, 206] on div "Janela de atendimento Grade de atendimento Capacidade Transportadoras Veículos …" at bounding box center [557, 267] width 1115 height 534
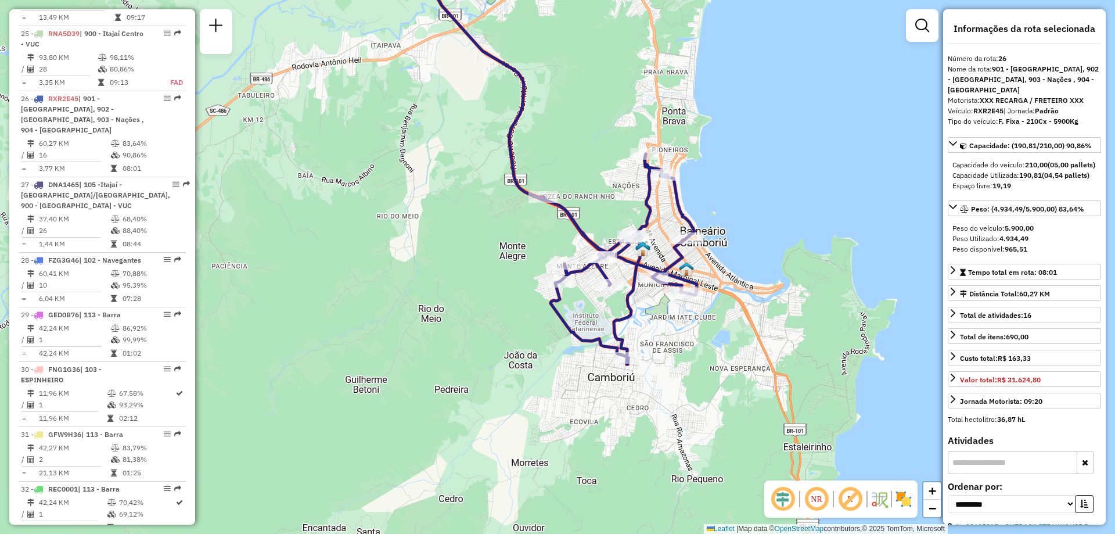
drag, startPoint x: 656, startPoint y: 227, endPoint x: 603, endPoint y: 193, distance: 62.9
click at [603, 193] on div "Janela de atendimento Grade de atendimento Capacidade Transportadoras Veículos …" at bounding box center [557, 267] width 1115 height 534
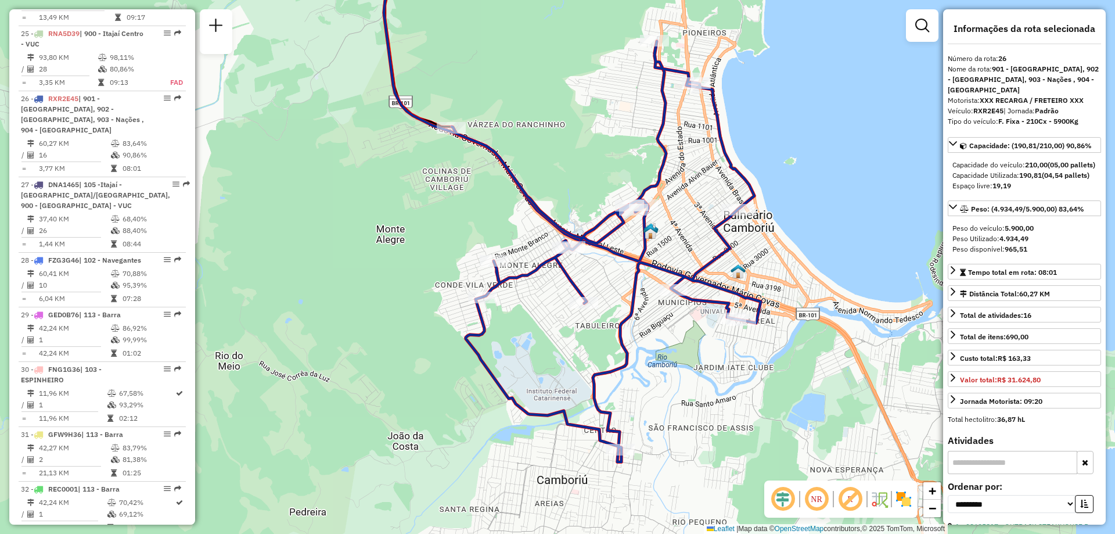
drag, startPoint x: 709, startPoint y: 294, endPoint x: 710, endPoint y: 250, distance: 44.2
click at [710, 250] on div "Janela de atendimento Grade de atendimento Capacidade Transportadoras Veículos …" at bounding box center [557, 267] width 1115 height 534
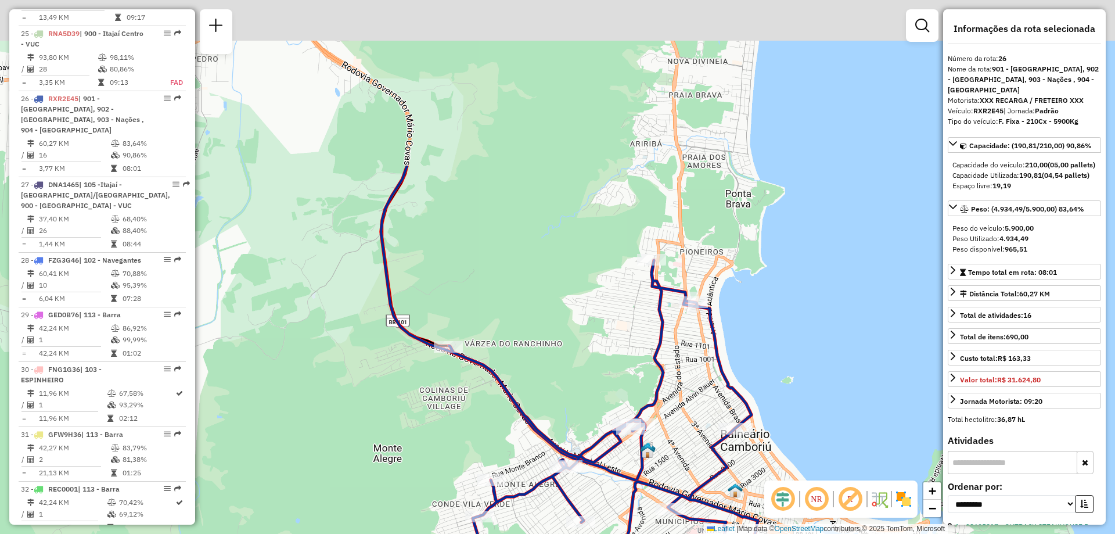
drag, startPoint x: 681, startPoint y: 131, endPoint x: 678, endPoint y: 350, distance: 219.0
click at [678, 350] on div "Janela de atendimento Grade de atendimento Capacidade Transportadoras Veículos …" at bounding box center [557, 267] width 1115 height 534
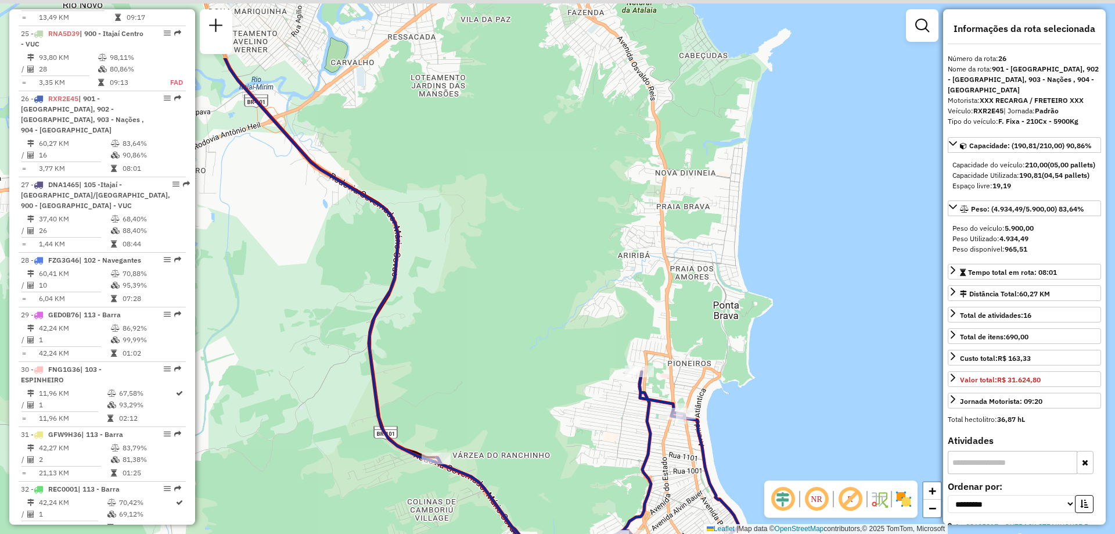
drag, startPoint x: 682, startPoint y: 132, endPoint x: 670, endPoint y: 243, distance: 112.2
click at [670, 243] on div "Janela de atendimento Grade de atendimento Capacidade Transportadoras Veículos …" at bounding box center [557, 267] width 1115 height 534
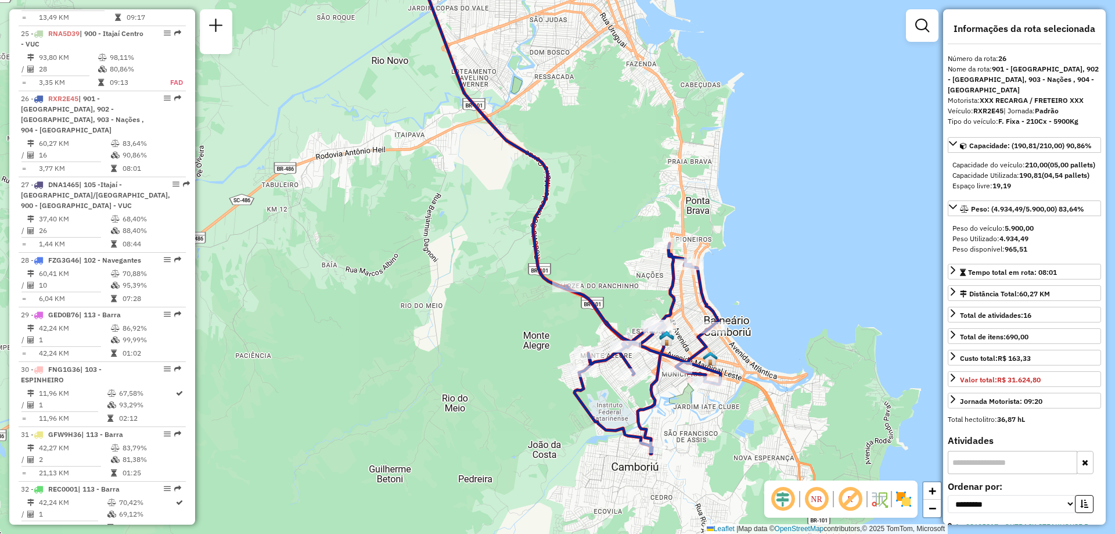
drag, startPoint x: 692, startPoint y: 339, endPoint x: 700, endPoint y: 294, distance: 44.8
click at [700, 294] on icon at bounding box center [644, 348] width 154 height 210
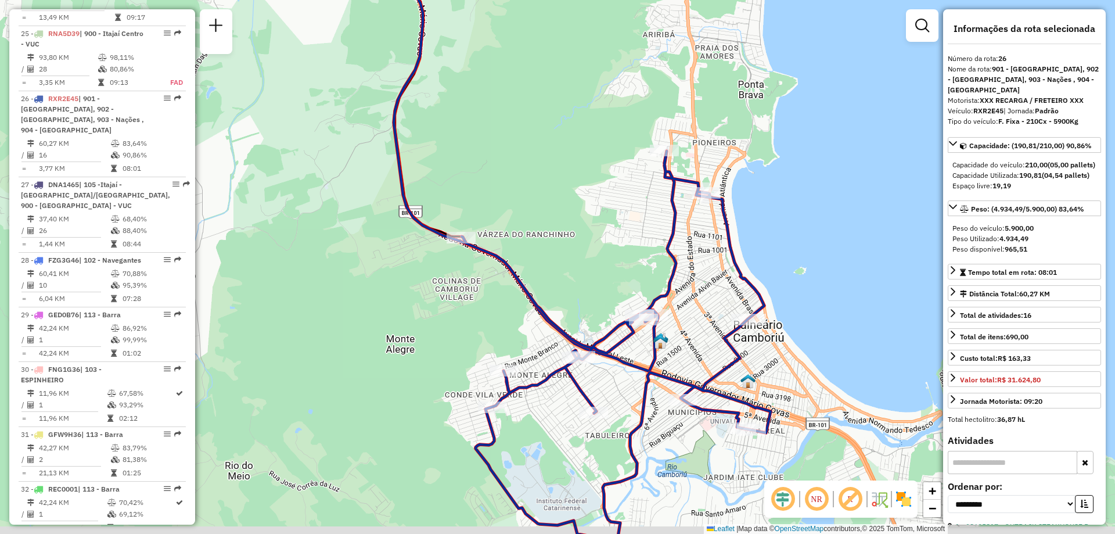
drag, startPoint x: 690, startPoint y: 347, endPoint x: 720, endPoint y: 303, distance: 53.6
click at [720, 303] on div "Janela de atendimento Grade de atendimento Capacidade Transportadoras Veículos …" at bounding box center [557, 267] width 1115 height 534
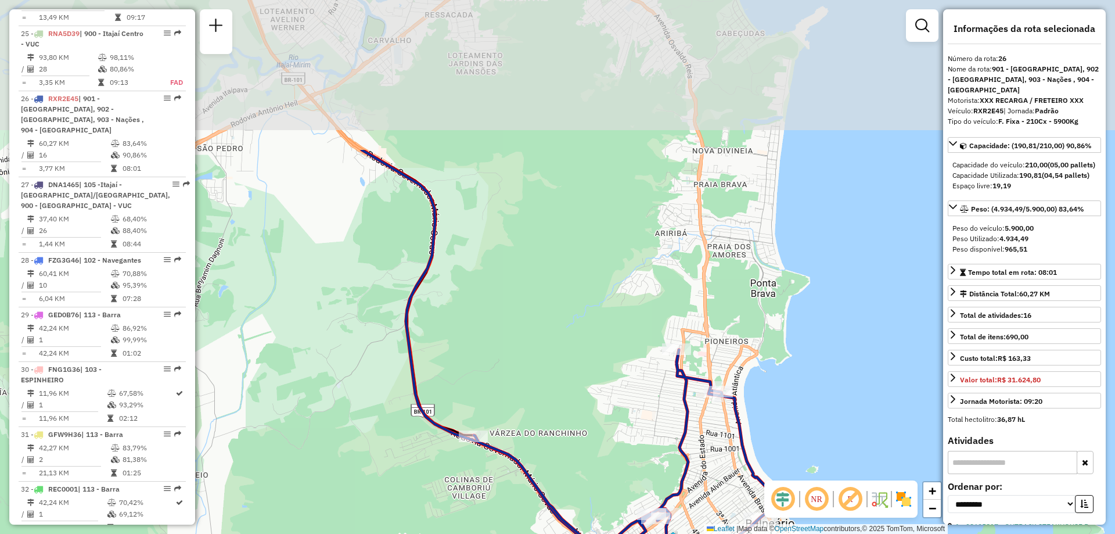
drag, startPoint x: 674, startPoint y: 162, endPoint x: 681, endPoint y: 320, distance: 158.1
click at [681, 320] on div "Janela de atendimento Grade de atendimento Capacidade Transportadoras Veículos …" at bounding box center [557, 267] width 1115 height 534
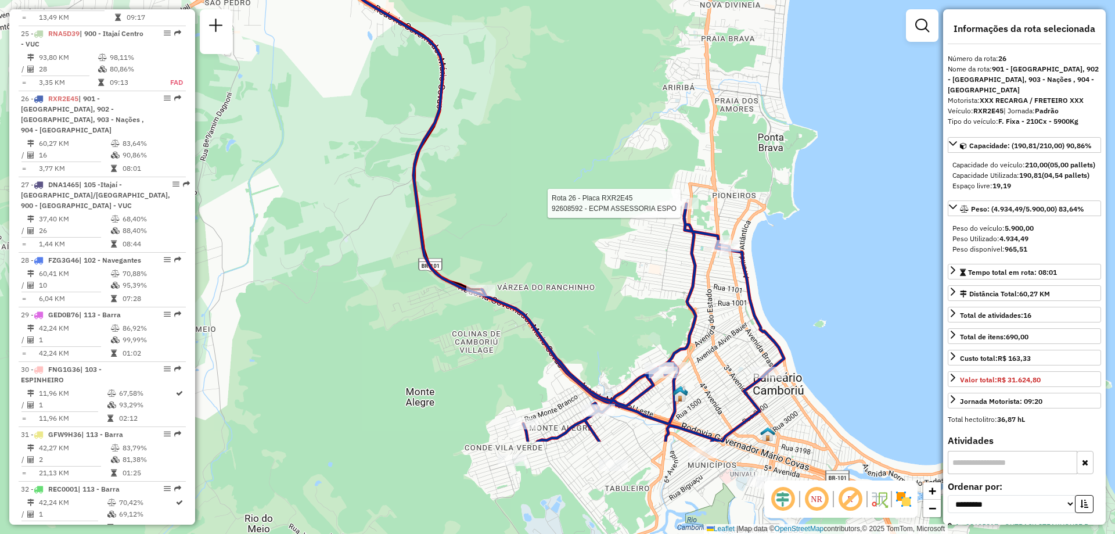
drag, startPoint x: 708, startPoint y: 338, endPoint x: 717, endPoint y: 184, distance: 154.7
click at [717, 184] on div "Rota 26 - Placa RXR2E45 92608592 - ECPM ASSESSORIA ESPO Janela de atendimento G…" at bounding box center [557, 267] width 1115 height 534
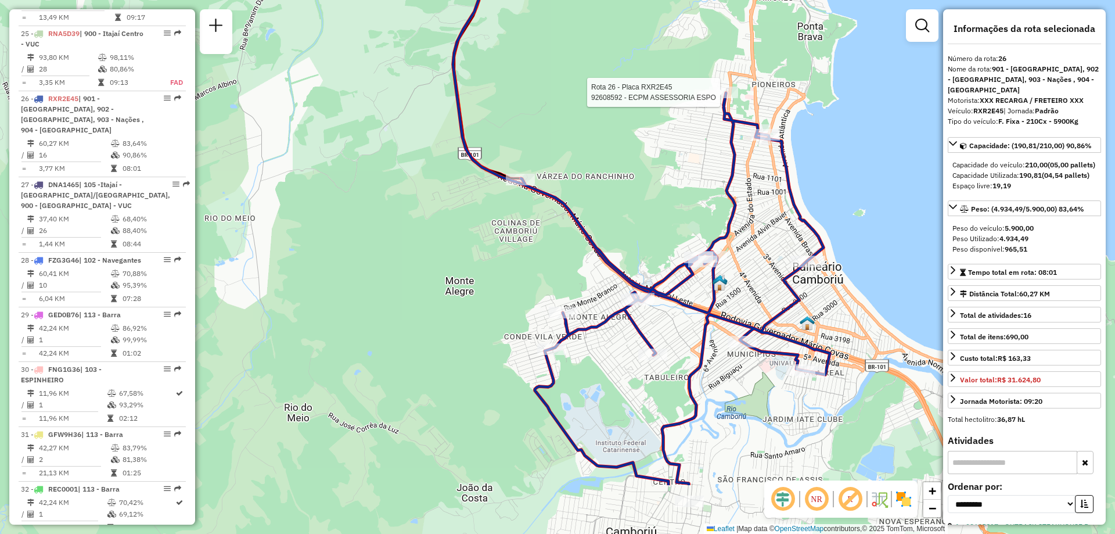
drag, startPoint x: 724, startPoint y: 361, endPoint x: 762, endPoint y: 258, distance: 109.7
click at [762, 258] on div "Rota 26 - Placa RXR2E45 92608592 - ECPM ASSESSORIA ESPO Janela de atendimento G…" at bounding box center [557, 267] width 1115 height 534
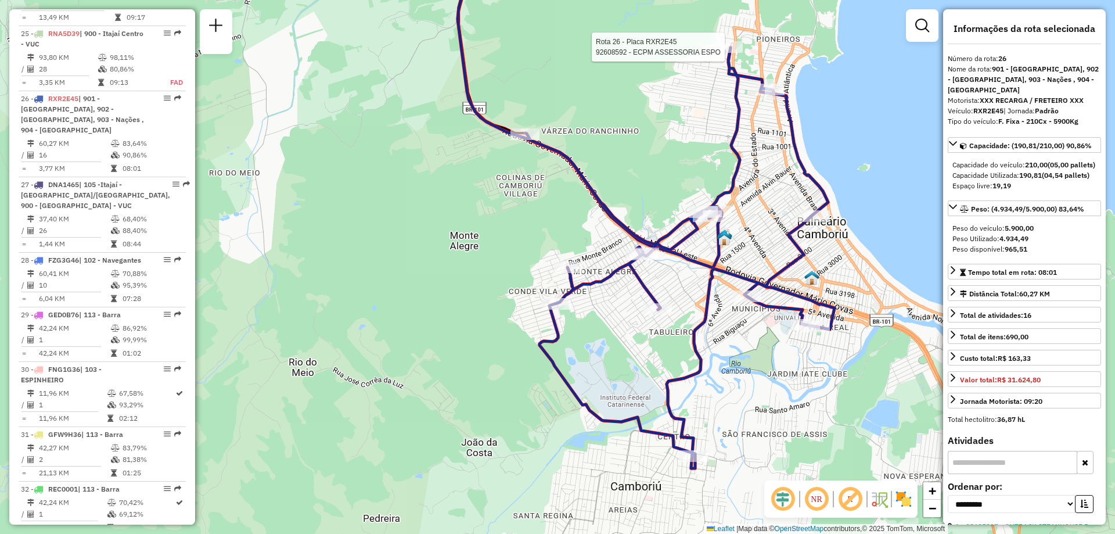
drag, startPoint x: 746, startPoint y: 280, endPoint x: 750, endPoint y: 235, distance: 45.0
click at [750, 235] on div "Rota 26 - Placa RXR2E45 92608592 - ECPM ASSESSORIA ESPO Janela de atendimento G…" at bounding box center [557, 267] width 1115 height 534
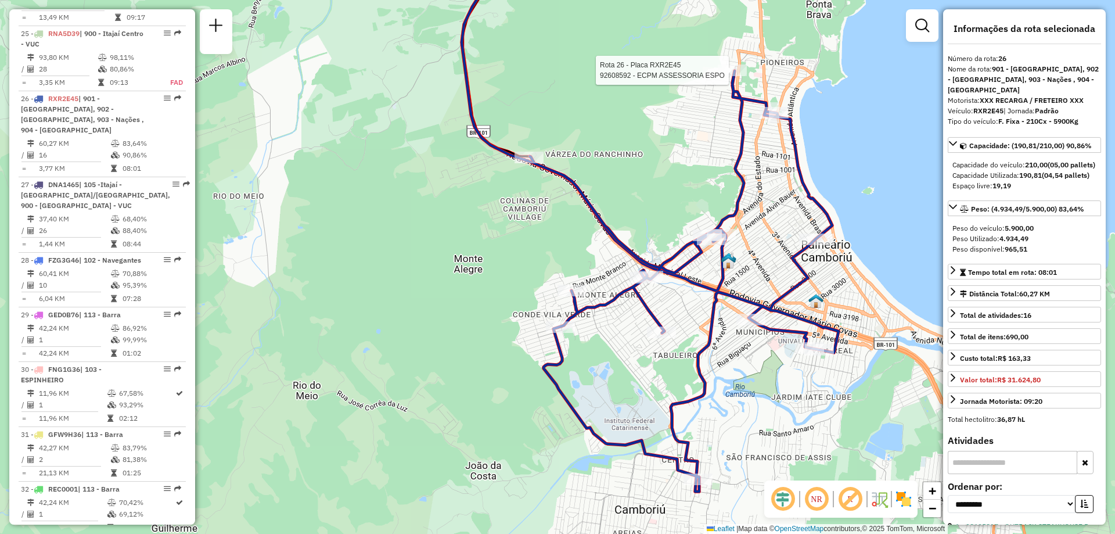
drag, startPoint x: 740, startPoint y: 195, endPoint x: 744, endPoint y: 218, distance: 23.6
click at [744, 218] on div "Rota 26 - Placa RXR2E45 92608592 - ECPM ASSESSORIA ESPO Janela de atendimento G…" at bounding box center [557, 267] width 1115 height 534
click at [842, 501] on em at bounding box center [850, 499] width 28 height 28
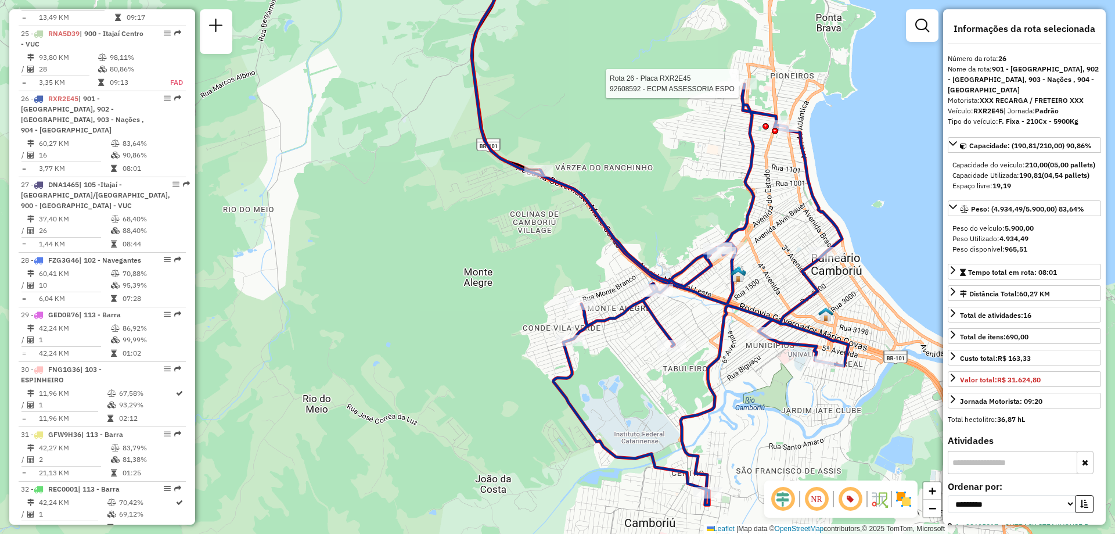
drag, startPoint x: 768, startPoint y: 404, endPoint x: 778, endPoint y: 417, distance: 16.6
click at [778, 417] on div "Rota 26 - Placa RXR2E45 92608592 - ECPM ASSESSORIA ESPO Janela de atendimento G…" at bounding box center [557, 267] width 1115 height 534
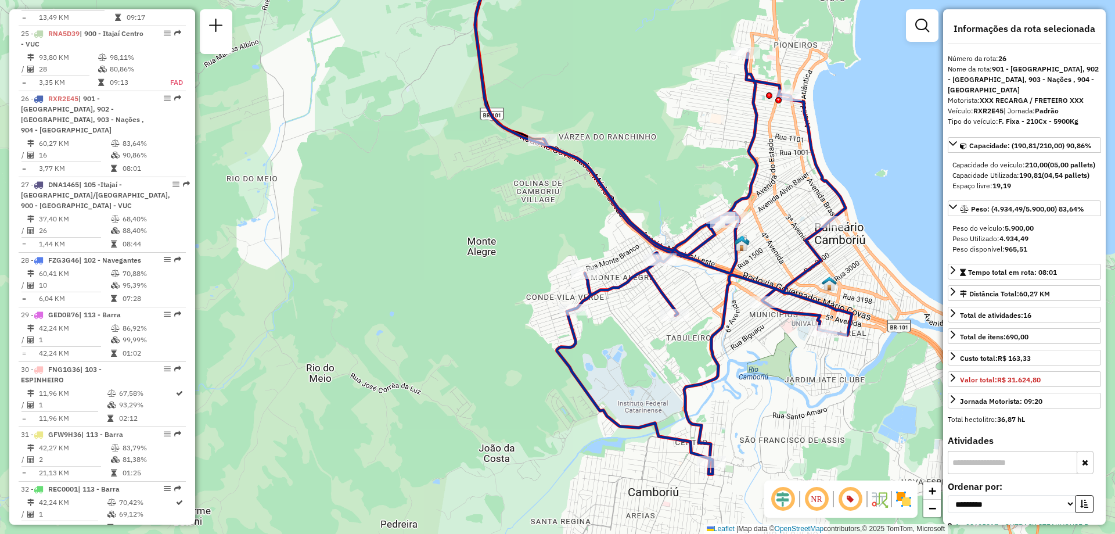
drag, startPoint x: 778, startPoint y: 284, endPoint x: 773, endPoint y: 235, distance: 49.6
click at [773, 235] on div "Janela de atendimento Grade de atendimento Capacidade Transportadoras Veículos …" at bounding box center [557, 267] width 1115 height 534
click at [878, 251] on span "Exibir todas as rotas" at bounding box center [881, 253] width 86 height 9
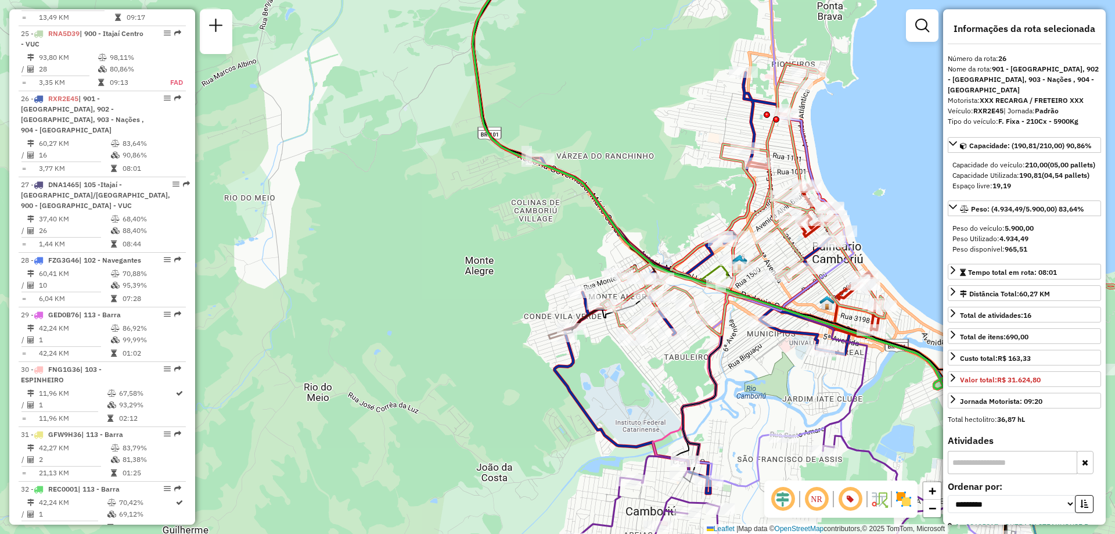
drag, startPoint x: 790, startPoint y: 126, endPoint x: 788, endPoint y: 145, distance: 19.3
click at [788, 145] on icon at bounding box center [825, 177] width 702 height 423
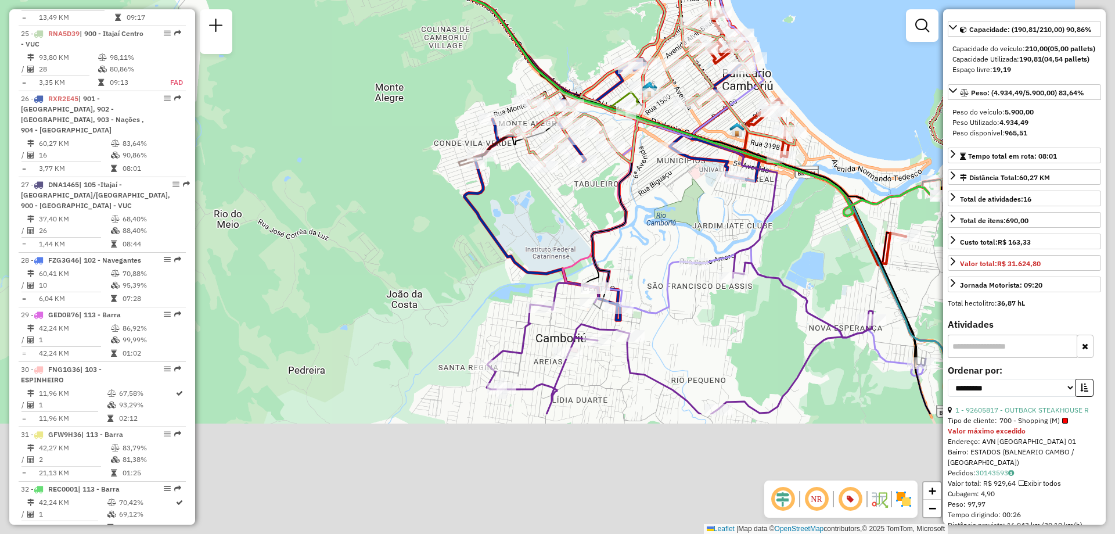
drag, startPoint x: 856, startPoint y: 412, endPoint x: 759, endPoint y: 228, distance: 208.6
click at [759, 228] on icon at bounding box center [580, 25] width 394 height 504
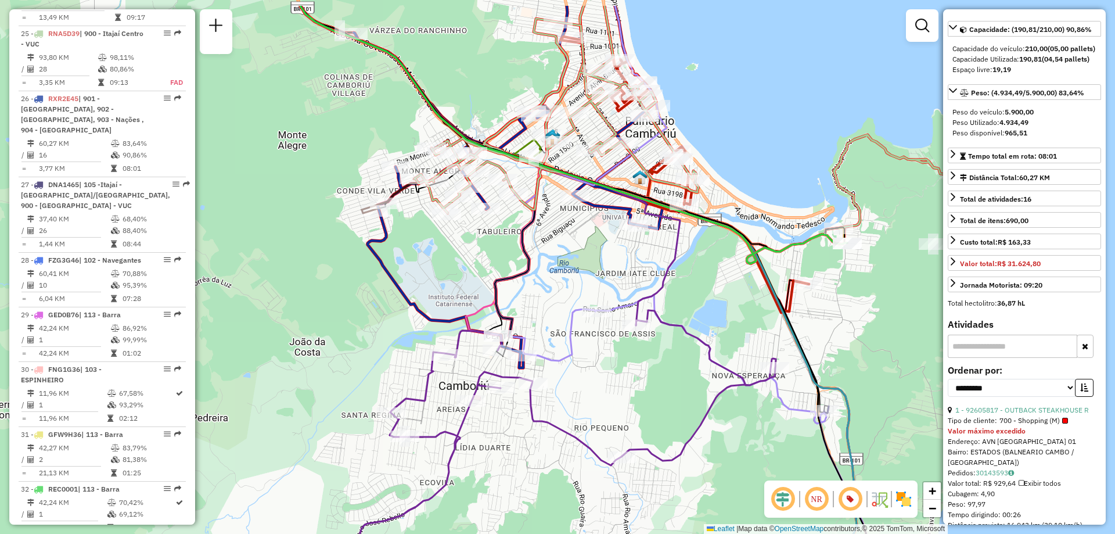
drag, startPoint x: 858, startPoint y: 279, endPoint x: 770, endPoint y: 340, distance: 107.0
click at [770, 340] on div "Janela de atendimento Grade de atendimento Capacidade Transportadoras Veículos …" at bounding box center [557, 267] width 1115 height 534
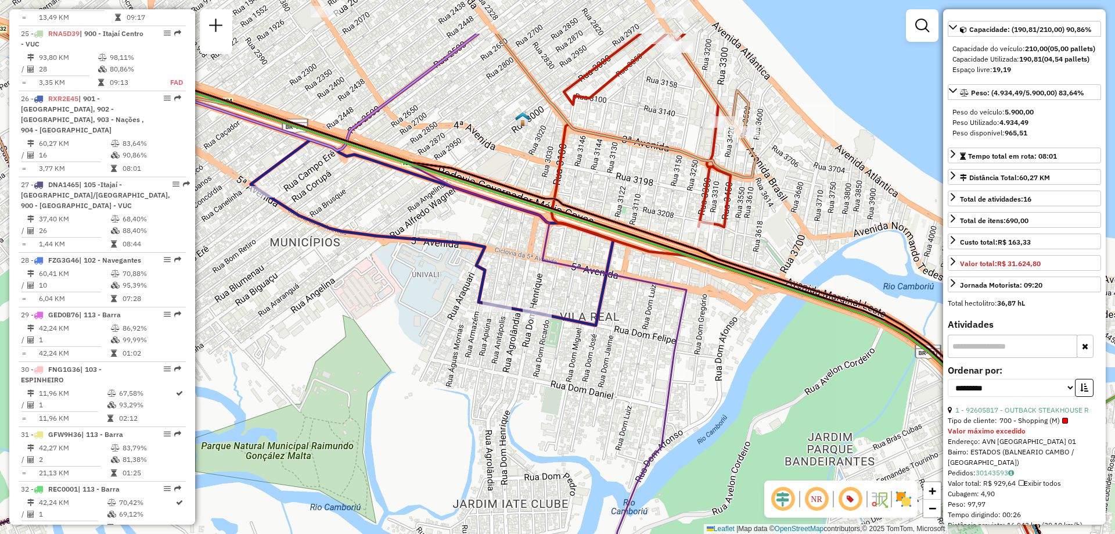
drag, startPoint x: 684, startPoint y: 235, endPoint x: 734, endPoint y: 322, distance: 100.7
click at [734, 322] on div "Janela de atendimento Grade de atendimento Capacidade Transportadoras Veículos …" at bounding box center [557, 267] width 1115 height 534
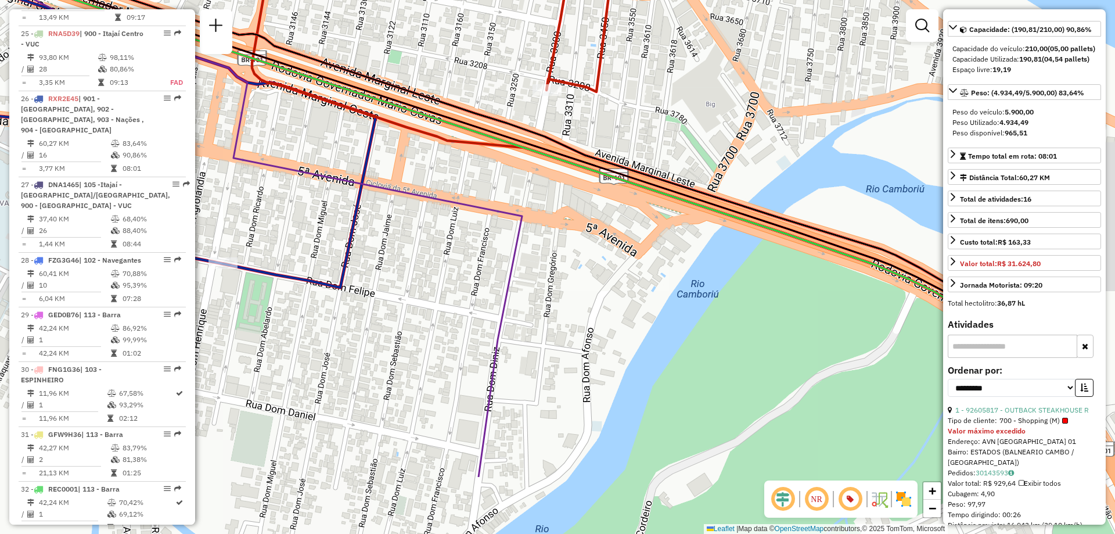
drag, startPoint x: 875, startPoint y: 272, endPoint x: 696, endPoint y: 162, distance: 210.2
click at [696, 162] on div "Janela de atendimento Grade de atendimento Capacidade Transportadoras Veículos …" at bounding box center [557, 267] width 1115 height 534
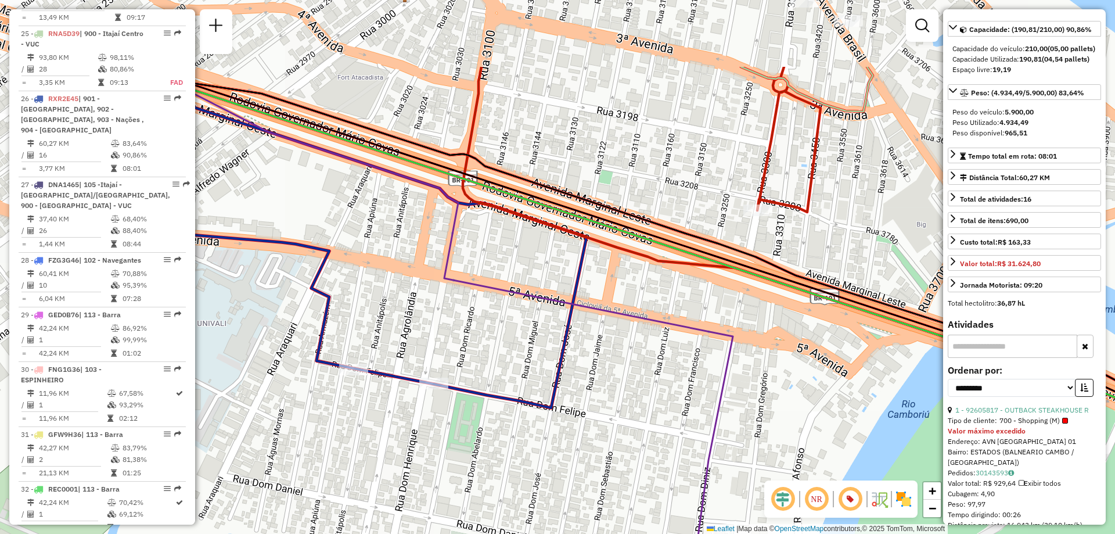
drag, startPoint x: 437, startPoint y: 104, endPoint x: 641, endPoint y: 217, distance: 232.9
click at [646, 222] on icon at bounding box center [788, 314] width 1299 height 495
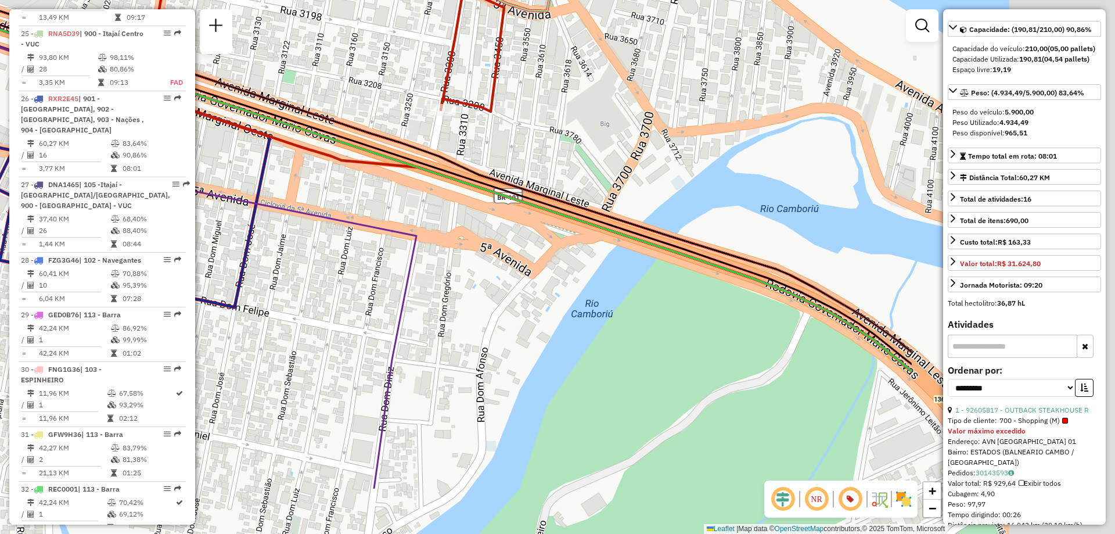
drag, startPoint x: 532, startPoint y: 249, endPoint x: 446, endPoint y: 206, distance: 96.4
click at [446, 206] on div "Janela de atendimento Grade de atendimento Capacidade Transportadoras Veículos …" at bounding box center [557, 267] width 1115 height 534
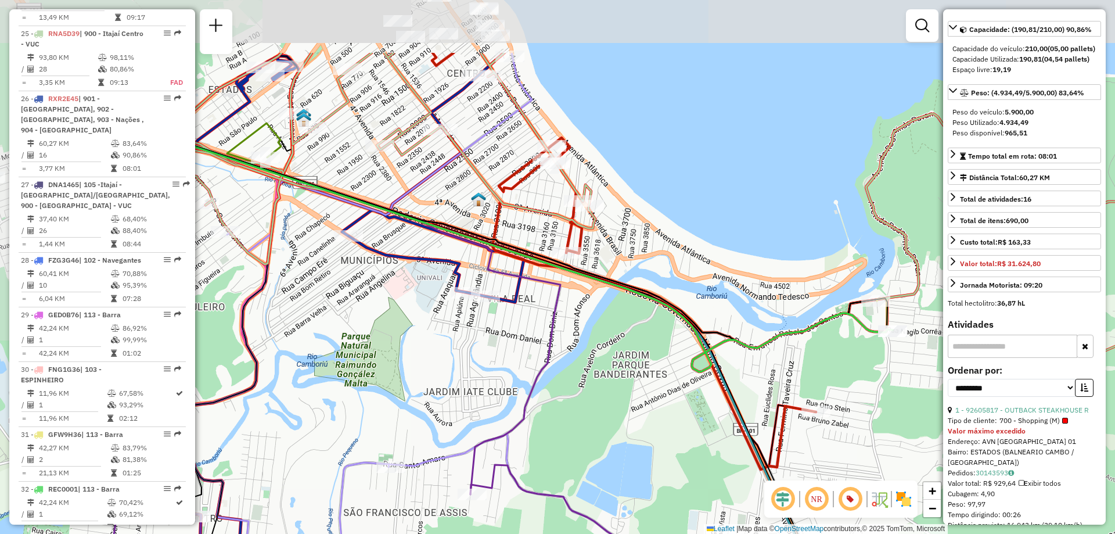
drag, startPoint x: 486, startPoint y: 161, endPoint x: 608, endPoint y: 268, distance: 161.3
click at [608, 268] on div "Janela de atendimento Grade de atendimento Capacidade Transportadoras Veículos …" at bounding box center [557, 267] width 1115 height 534
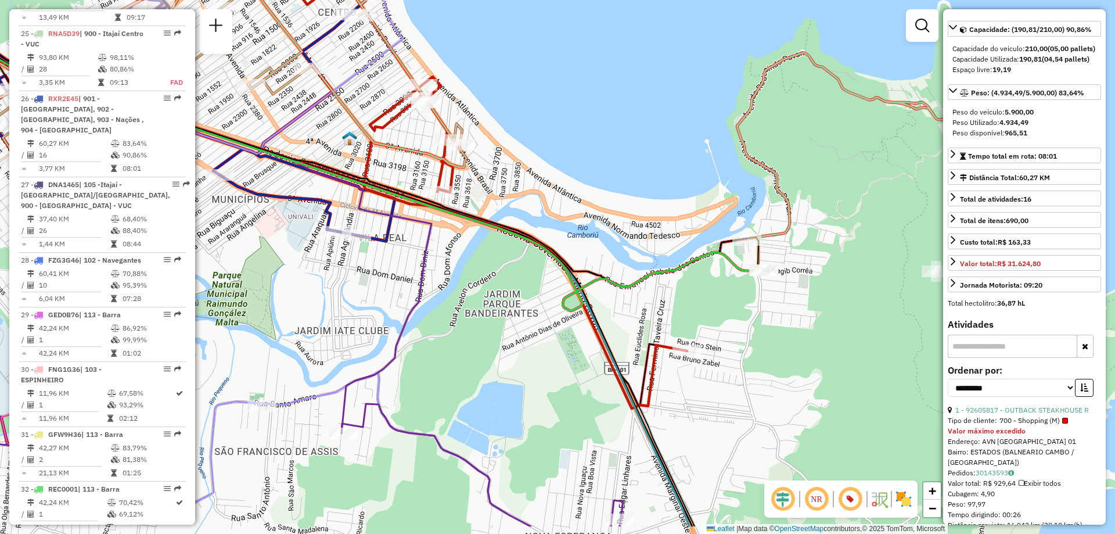
drag, startPoint x: 711, startPoint y: 212, endPoint x: 583, endPoint y: 151, distance: 142.6
click at [583, 151] on div "Janela de atendimento Grade de atendimento Capacidade Transportadoras Veículos …" at bounding box center [557, 267] width 1115 height 534
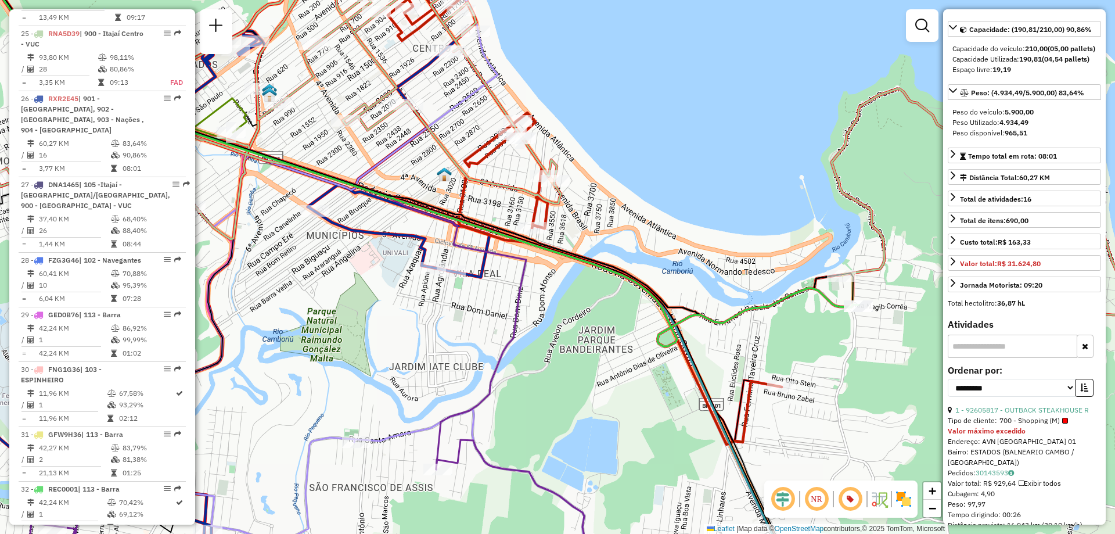
drag, startPoint x: 372, startPoint y: 185, endPoint x: 696, endPoint y: 313, distance: 348.4
click at [710, 337] on icon at bounding box center [425, 165] width 868 height 364
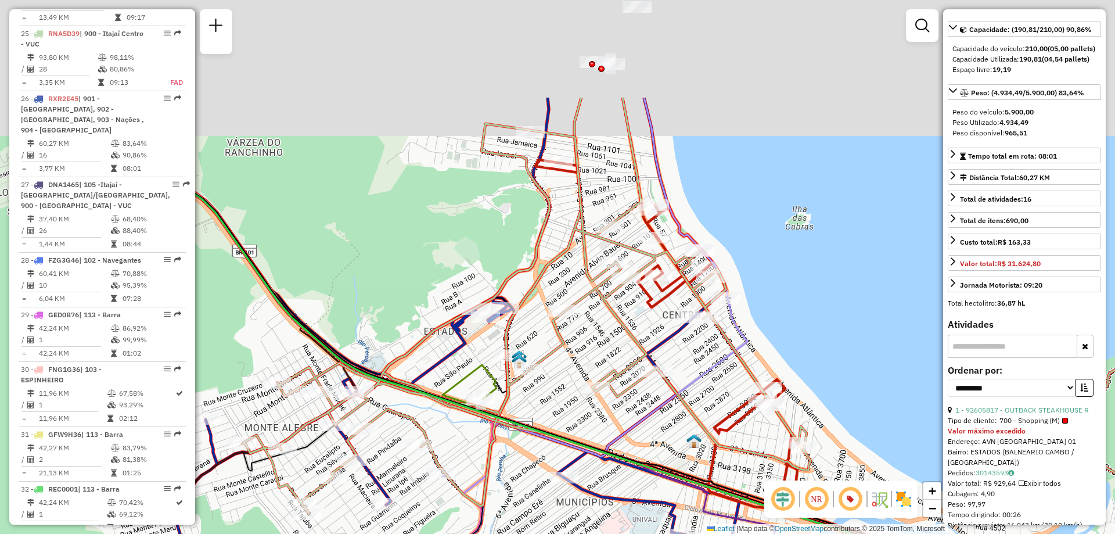
drag, startPoint x: 509, startPoint y: 222, endPoint x: 540, endPoint y: 114, distance: 111.8
click at [512, 238] on div "Janela de atendimento Grade de atendimento Capacidade Transportadoras Veículos …" at bounding box center [557, 267] width 1115 height 534
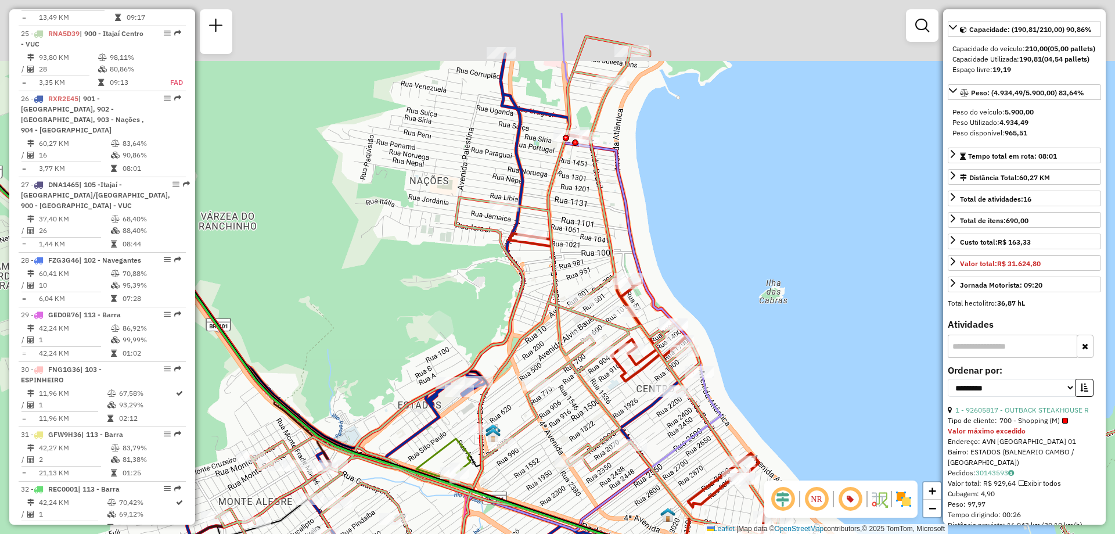
drag, startPoint x: 462, startPoint y: 72, endPoint x: 433, endPoint y: 141, distance: 74.7
click at [433, 141] on div "Janela de atendimento Grade de atendimento Capacidade Transportadoras Veículos …" at bounding box center [557, 267] width 1115 height 534
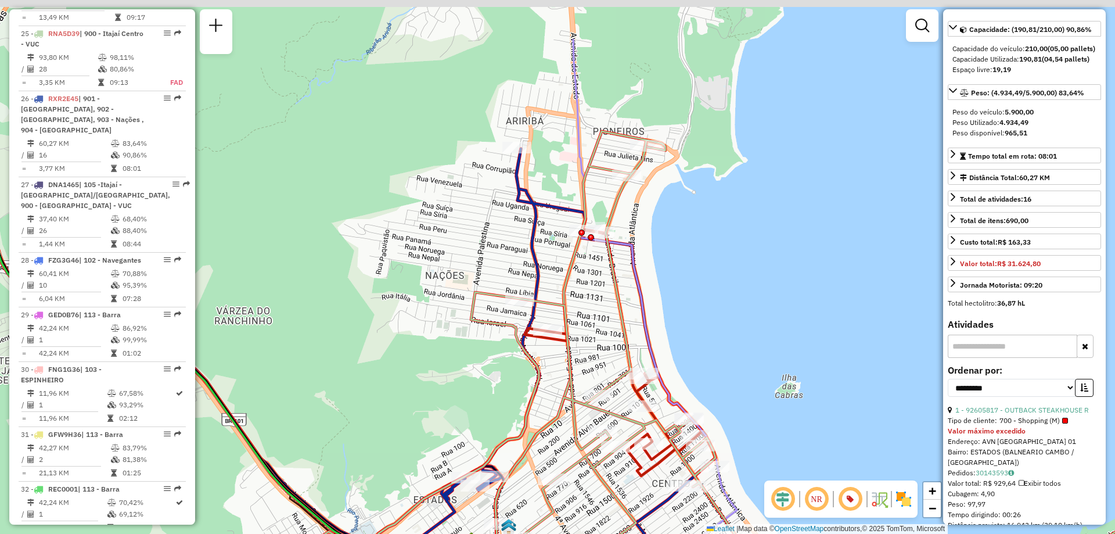
drag, startPoint x: 529, startPoint y: 72, endPoint x: 537, endPoint y: 195, distance: 123.4
click at [537, 195] on div "Janela de atendimento Grade de atendimento Capacidade Transportadoras Veículos …" at bounding box center [557, 267] width 1115 height 534
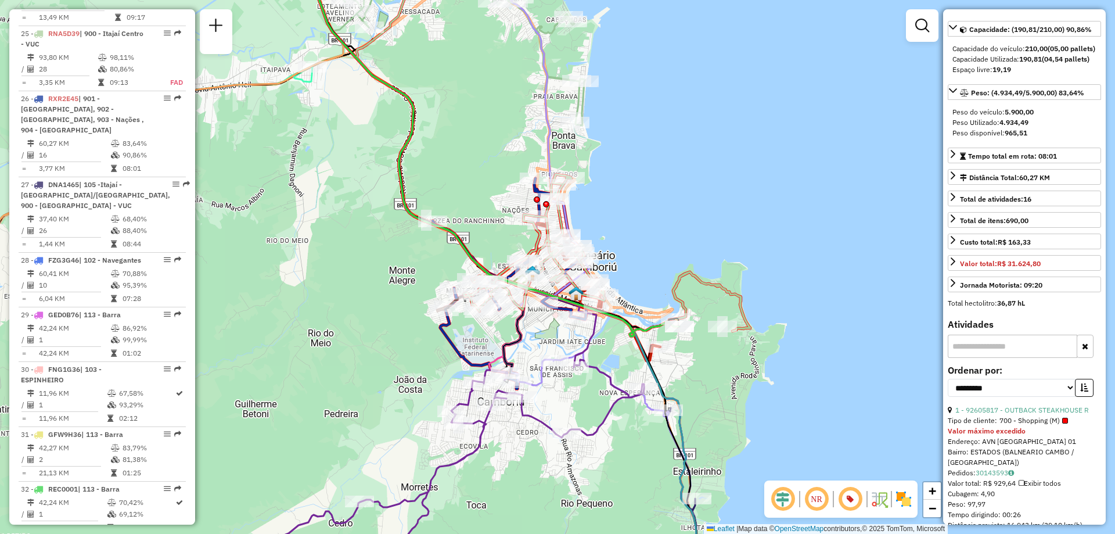
drag, startPoint x: 527, startPoint y: 120, endPoint x: 516, endPoint y: 191, distance: 71.8
click at [516, 191] on div "Janela de atendimento Grade de atendimento Capacidade Transportadoras Veículos …" at bounding box center [557, 267] width 1115 height 534
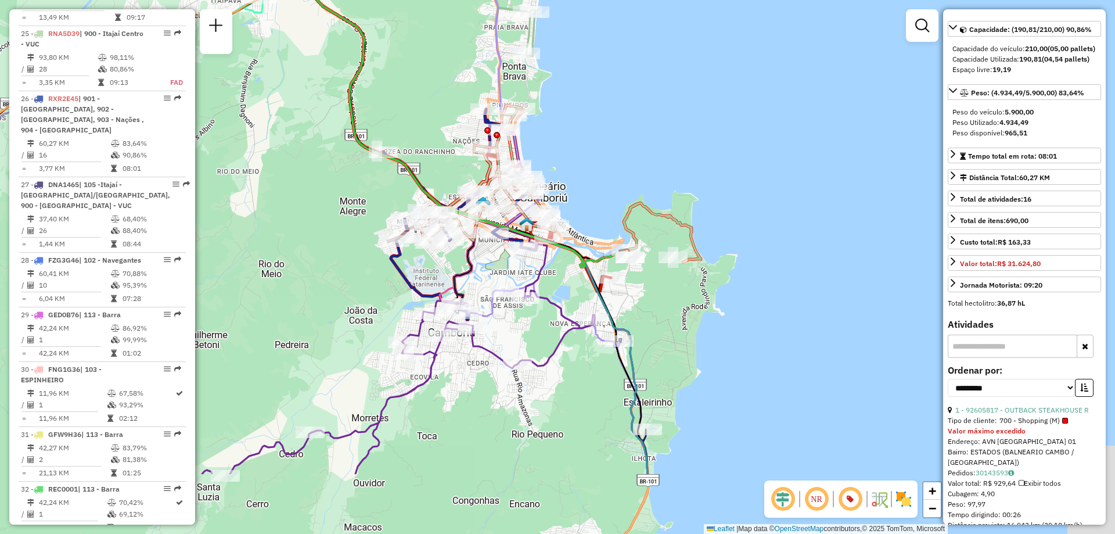
drag, startPoint x: 454, startPoint y: 181, endPoint x: 412, endPoint y: 68, distance: 120.7
click at [412, 68] on div "Janela de atendimento Grade de atendimento Capacidade Transportadoras Veículos …" at bounding box center [557, 267] width 1115 height 534
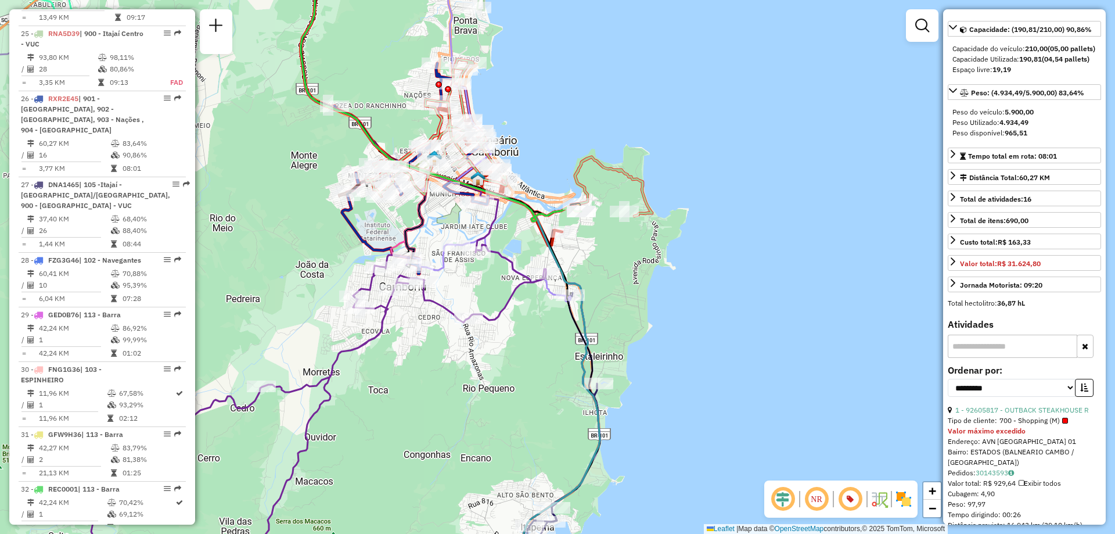
click at [395, 128] on div "Janela de atendimento Grade de atendimento Capacidade Transportadoras Veículos …" at bounding box center [557, 267] width 1115 height 534
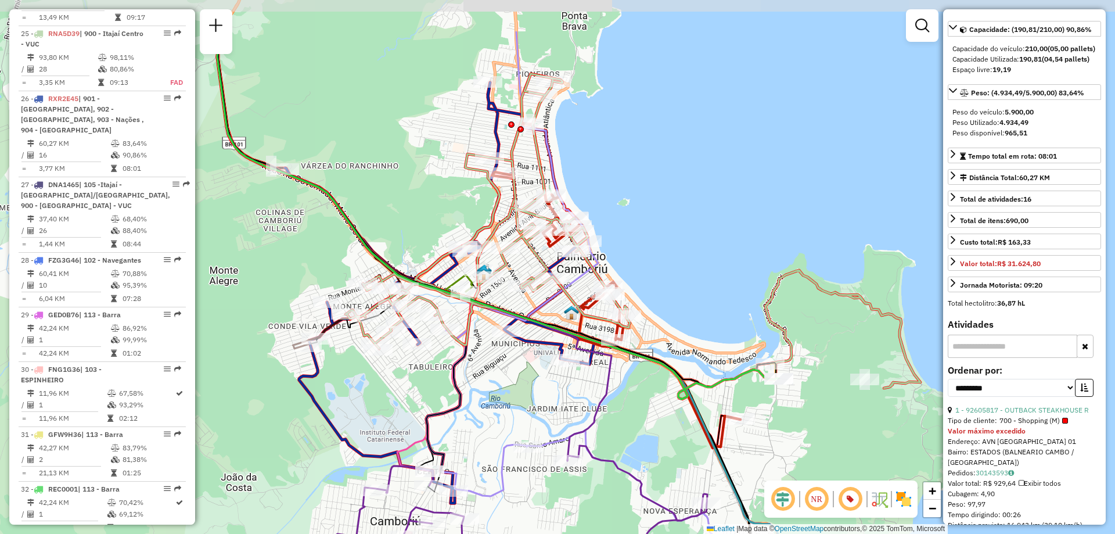
drag, startPoint x: 669, startPoint y: 191, endPoint x: 680, endPoint y: 276, distance: 85.5
click at [680, 276] on div "Janela de atendimento Grade de atendimento Capacidade Transportadoras Veículos …" at bounding box center [557, 267] width 1115 height 534
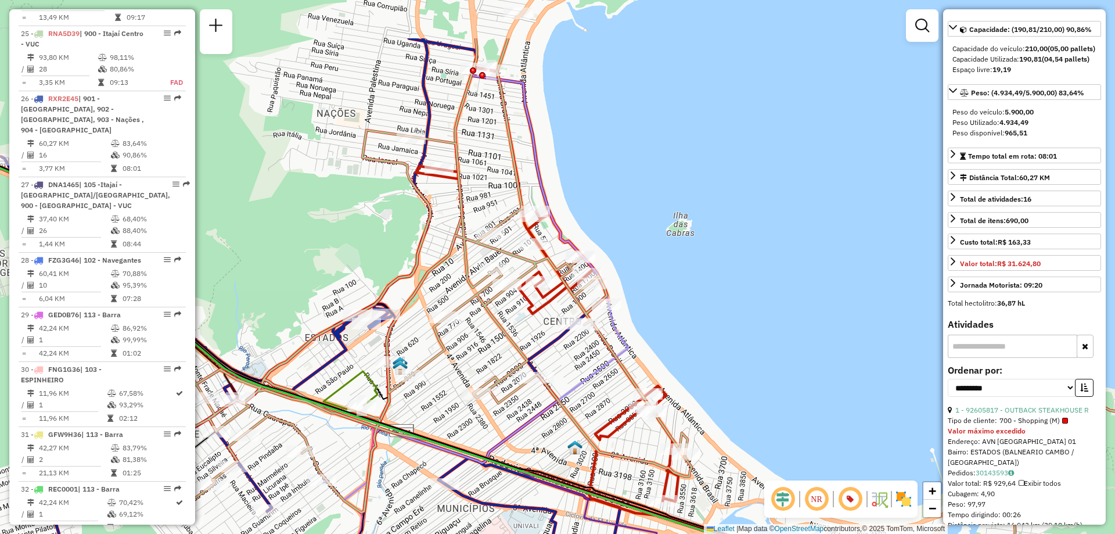
drag, startPoint x: 511, startPoint y: 96, endPoint x: 501, endPoint y: 188, distance: 92.3
click at [501, 188] on div "Janela de atendimento Grade de atendimento Capacidade Transportadoras Veículos …" at bounding box center [557, 267] width 1115 height 534
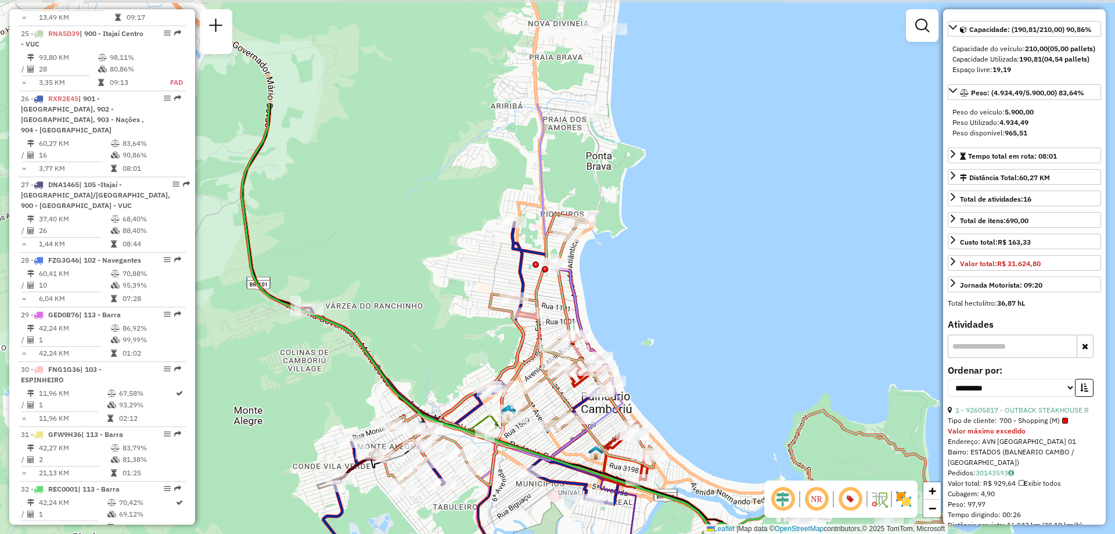
drag, startPoint x: 584, startPoint y: 177, endPoint x: 648, endPoint y: 333, distance: 169.1
click at [648, 333] on div "Janela de atendimento Grade de atendimento Capacidade Transportadoras Veículos …" at bounding box center [557, 267] width 1115 height 534
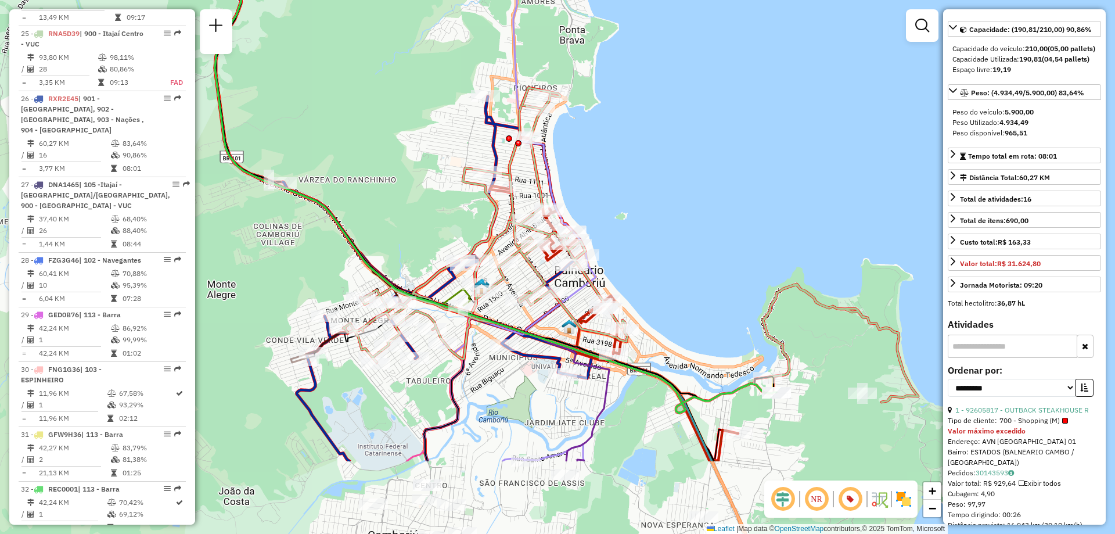
drag, startPoint x: 687, startPoint y: 294, endPoint x: 660, endPoint y: 168, distance: 128.8
click at [660, 168] on div "Janela de atendimento Grade de atendimento Capacidade Transportadoras Veículos …" at bounding box center [557, 267] width 1115 height 534
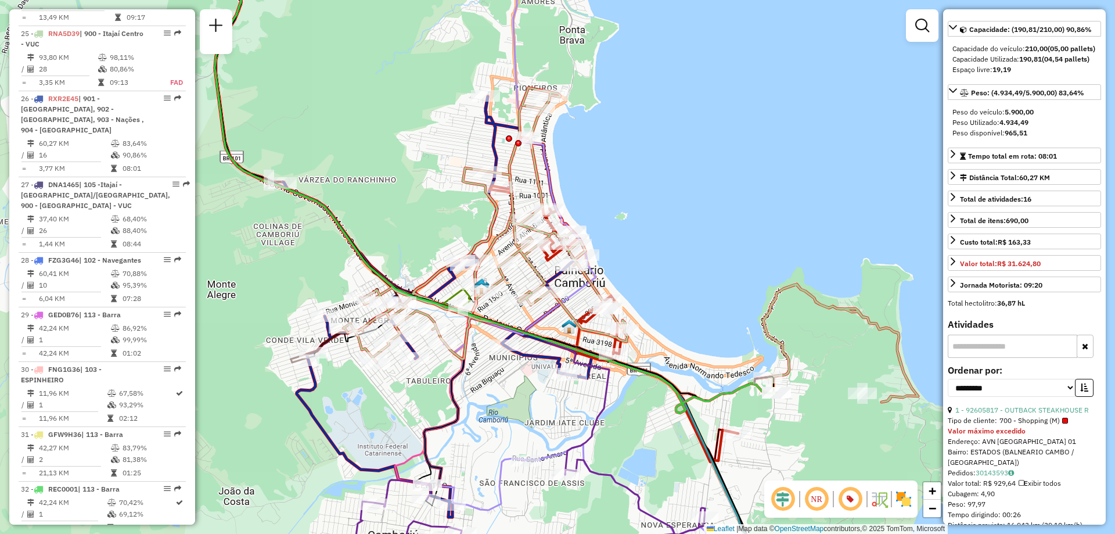
click at [900, 497] on img at bounding box center [903, 499] width 19 height 19
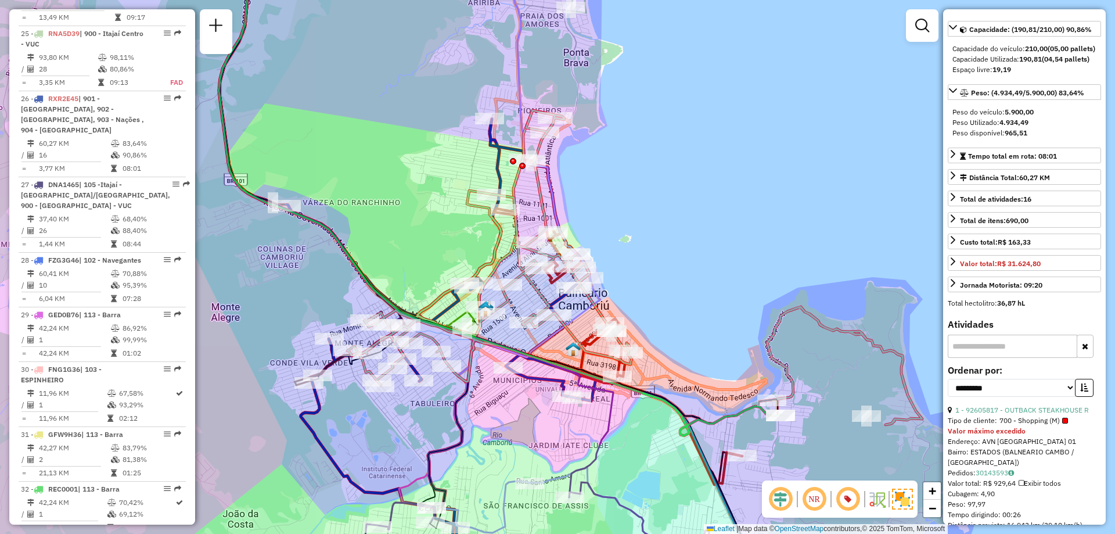
drag, startPoint x: 639, startPoint y: 183, endPoint x: 644, endPoint y: 206, distance: 23.0
click at [644, 206] on div "Janela de atendimento Grade de atendimento Capacidade Transportadoras Veículos …" at bounding box center [557, 267] width 1115 height 534
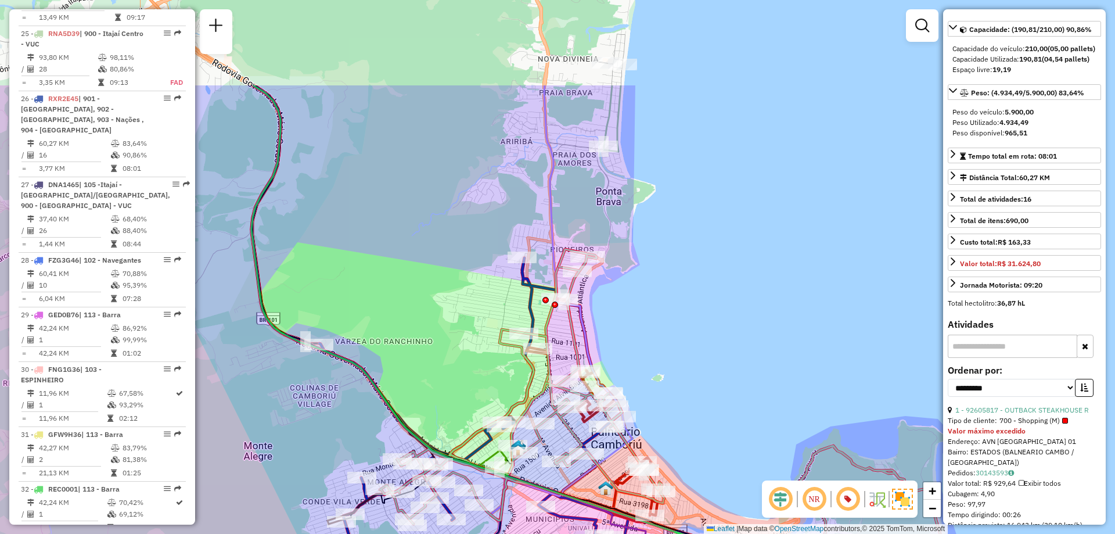
drag, startPoint x: 646, startPoint y: 209, endPoint x: 666, endPoint y: 324, distance: 117.3
click at [666, 324] on div "Janela de atendimento Grade de atendimento Capacidade Transportadoras Veículos …" at bounding box center [557, 267] width 1115 height 534
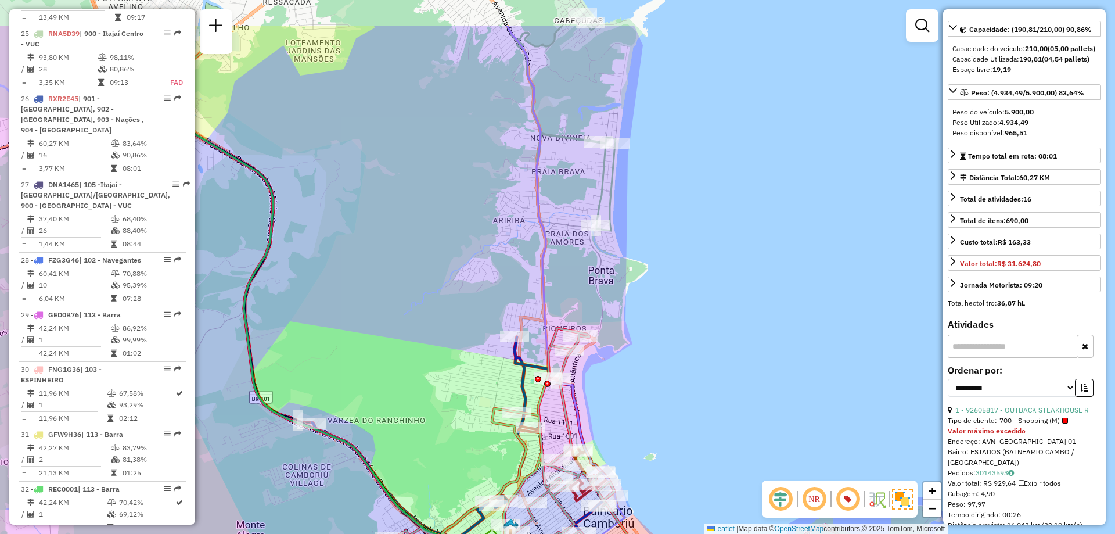
drag, startPoint x: 680, startPoint y: 316, endPoint x: 672, endPoint y: 395, distance: 79.4
click at [672, 395] on div "Janela de atendimento Grade de atendimento Capacidade Transportadoras Veículos …" at bounding box center [557, 267] width 1115 height 534
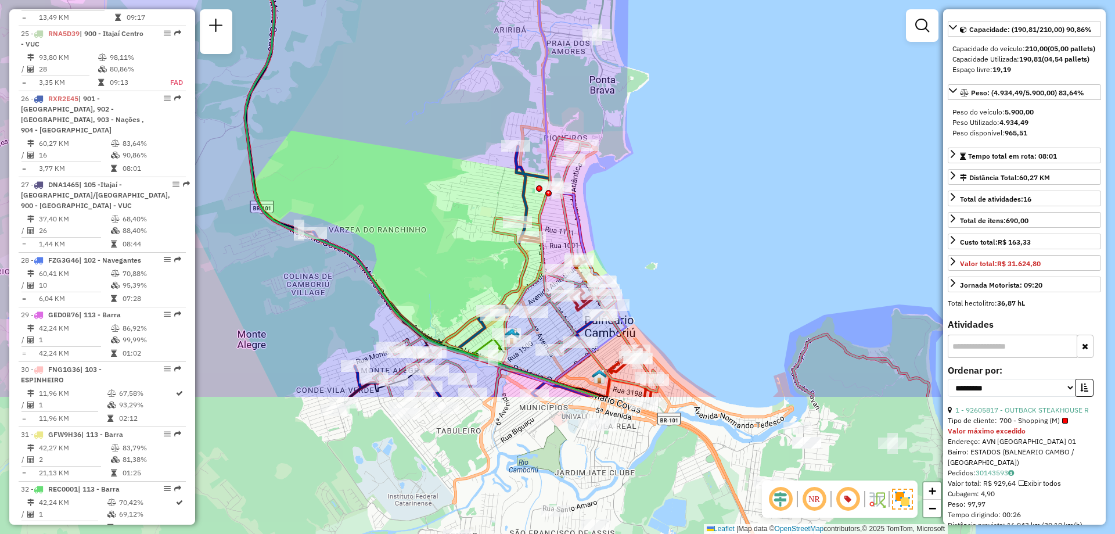
drag, startPoint x: 645, startPoint y: 258, endPoint x: 648, endPoint y: 71, distance: 186.5
click at [648, 71] on div "Janela de atendimento Grade de atendimento Capacidade Transportadoras Veículos …" at bounding box center [557, 267] width 1115 height 534
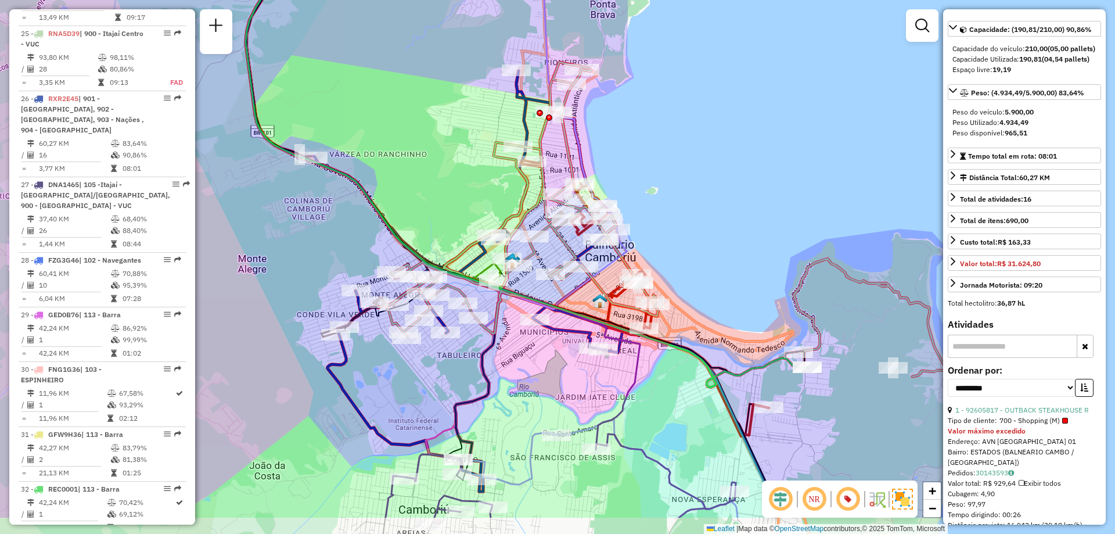
drag, startPoint x: 662, startPoint y: 239, endPoint x: 663, endPoint y: 169, distance: 69.7
click at [663, 169] on div "Janela de atendimento Grade de atendimento Capacidade Transportadoras Veículos …" at bounding box center [557, 267] width 1115 height 534
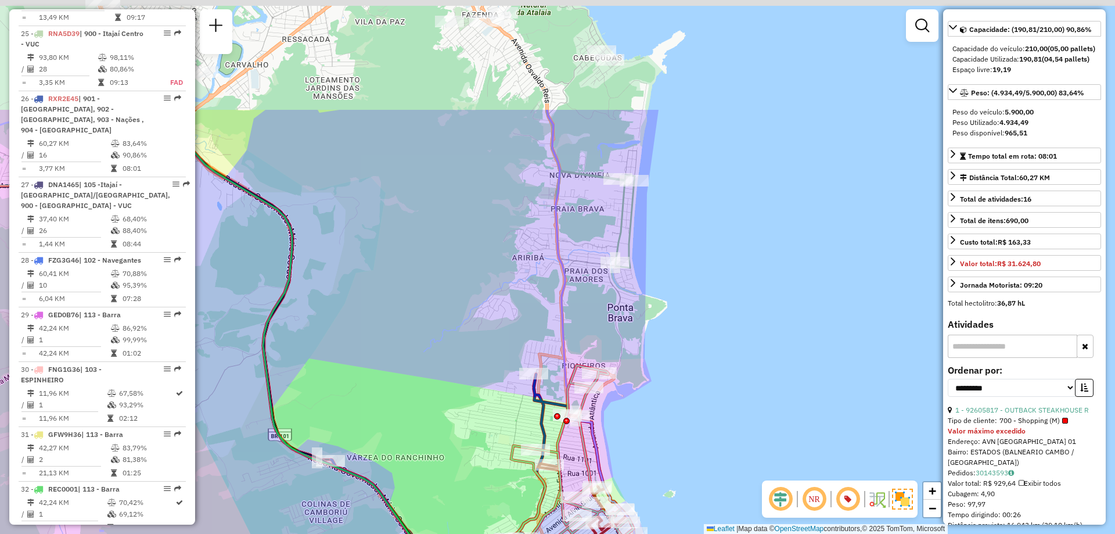
drag, startPoint x: 570, startPoint y: 132, endPoint x: 581, endPoint y: 298, distance: 165.9
click at [581, 298] on div "Janela de atendimento Grade de atendimento Capacidade Transportadoras Veículos …" at bounding box center [557, 267] width 1115 height 534
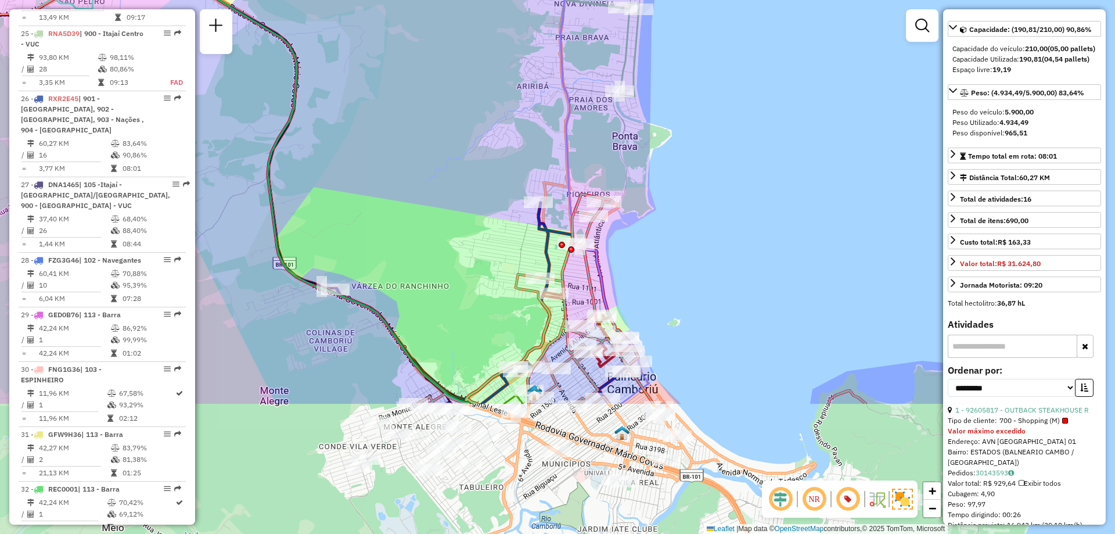
drag, startPoint x: 482, startPoint y: 344, endPoint x: 483, endPoint y: 161, distance: 183.5
click at [483, 161] on div "Janela de atendimento Grade de atendimento Capacidade Transportadoras Veículos …" at bounding box center [557, 267] width 1115 height 534
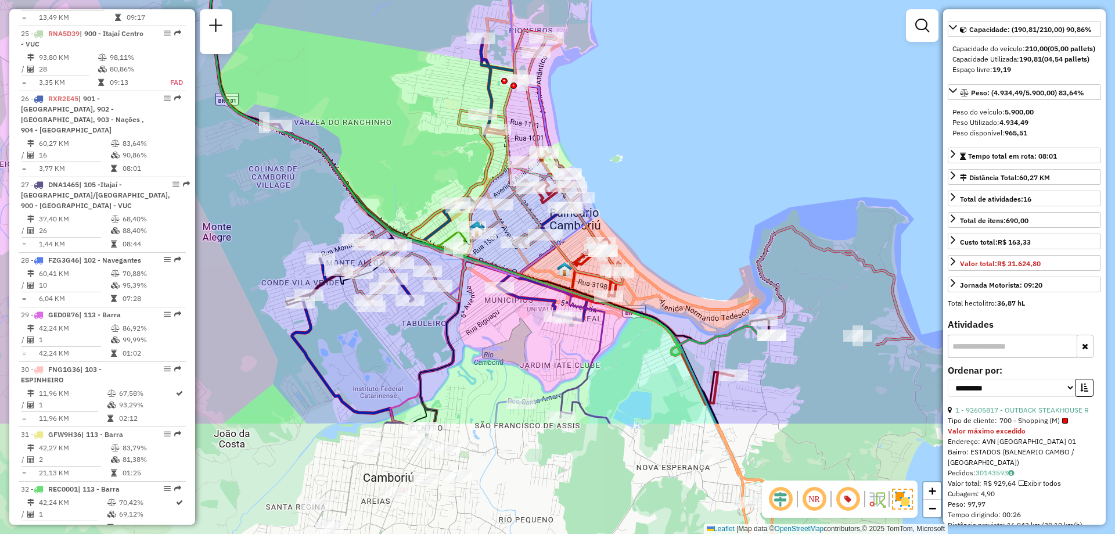
drag, startPoint x: 513, startPoint y: 286, endPoint x: 455, endPoint y: 123, distance: 173.6
click at [455, 123] on icon at bounding box center [519, 69] width 788 height 573
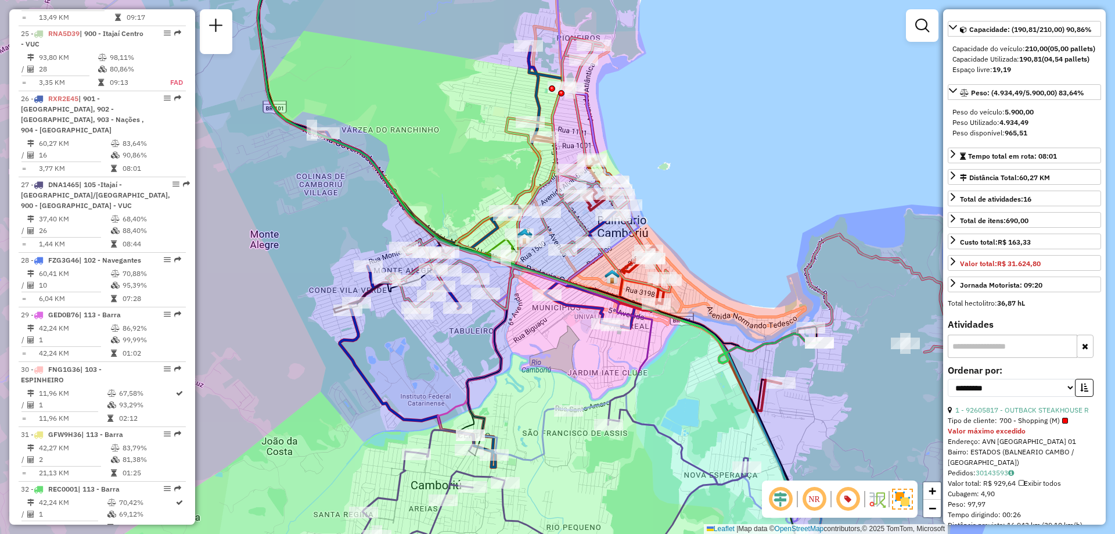
drag, startPoint x: 570, startPoint y: 337, endPoint x: 618, endPoint y: 344, distance: 48.2
click at [618, 344] on div "Janela de atendimento Grade de atendimento Capacidade Transportadoras Veículos …" at bounding box center [557, 267] width 1115 height 534
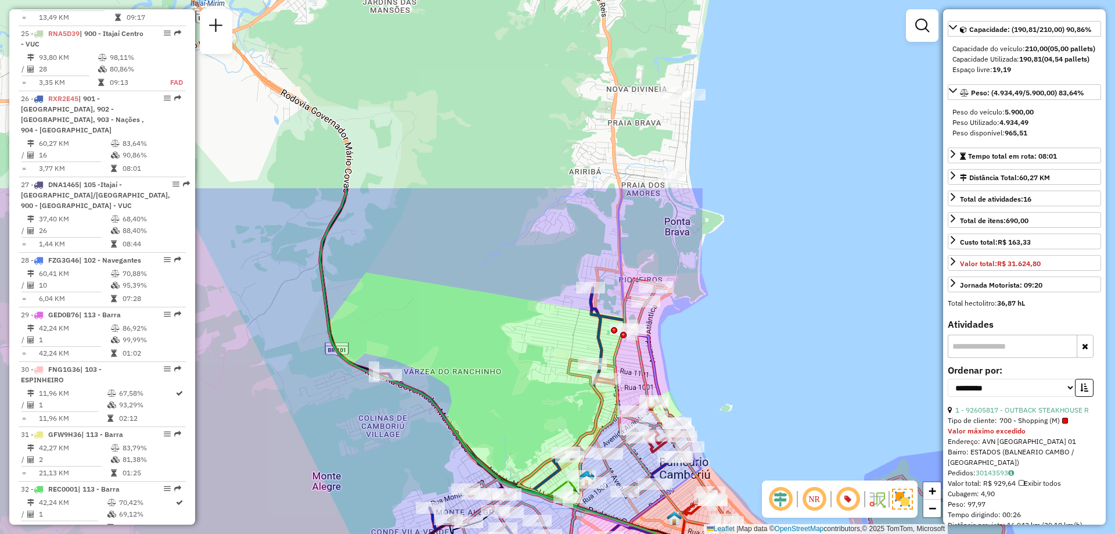
drag, startPoint x: 469, startPoint y: 51, endPoint x: 531, endPoint y: 292, distance: 249.5
click at [531, 292] on div "Janela de atendimento Grade de atendimento Capacidade Transportadoras Veículos …" at bounding box center [557, 267] width 1115 height 534
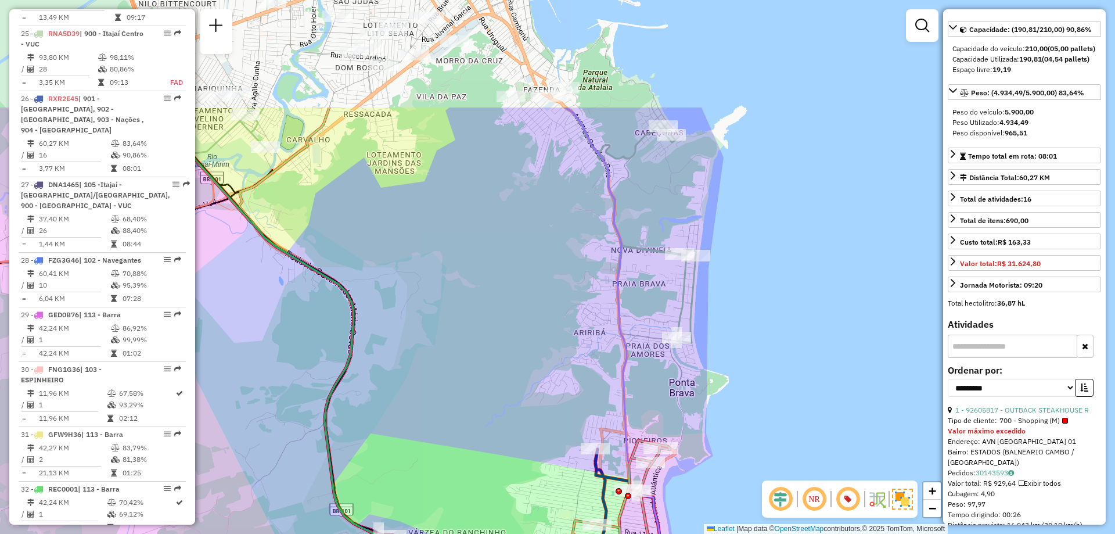
drag, startPoint x: 571, startPoint y: 78, endPoint x: 577, endPoint y: 245, distance: 166.2
click at [577, 245] on div "Janela de atendimento Grade de atendimento Capacidade Transportadoras Veículos …" at bounding box center [557, 267] width 1115 height 534
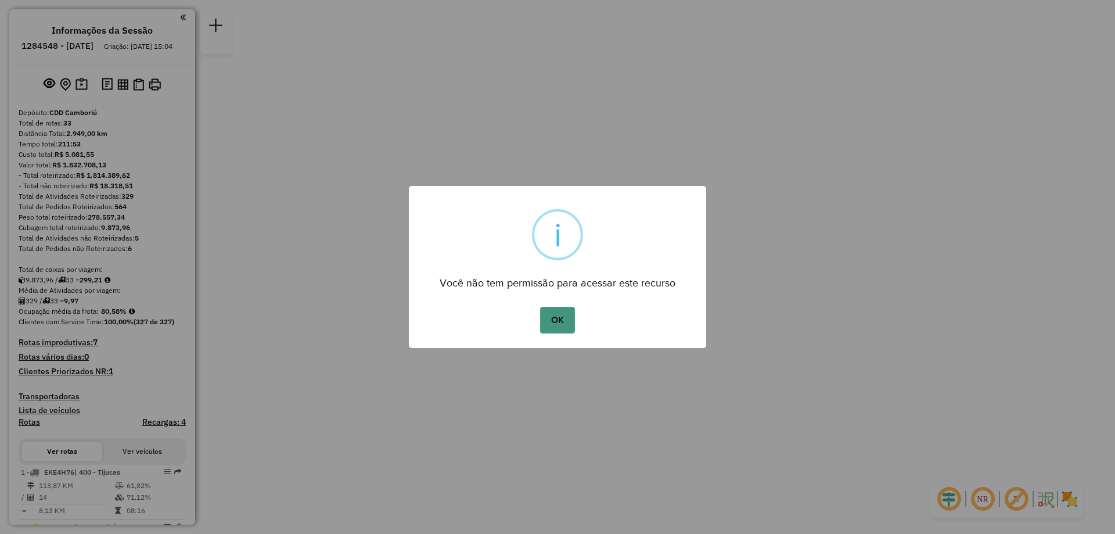
click at [551, 328] on button "OK" at bounding box center [557, 320] width 34 height 27
click at [558, 324] on button "OK" at bounding box center [557, 320] width 34 height 27
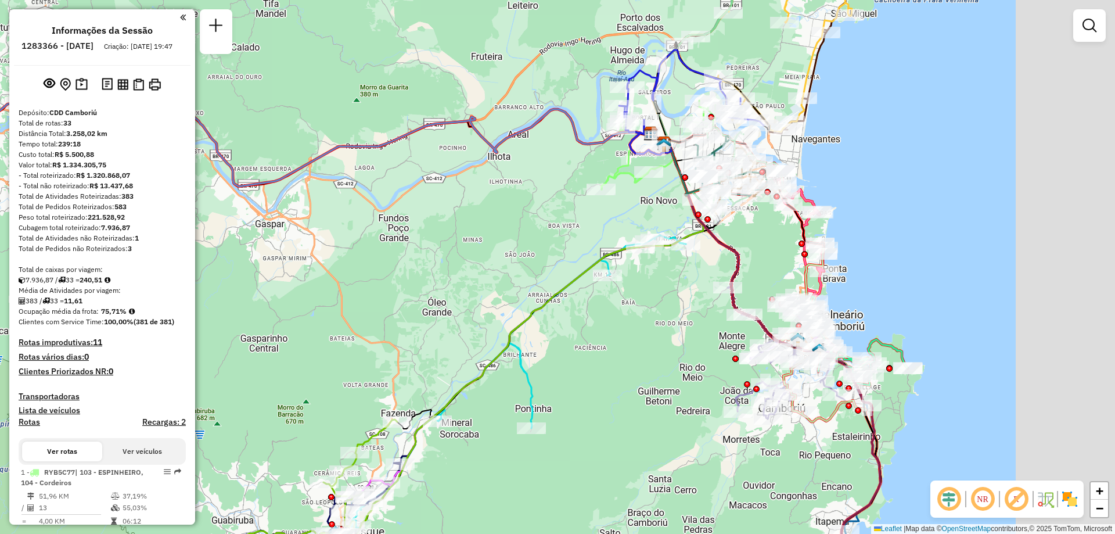
drag, startPoint x: 679, startPoint y: 268, endPoint x: 504, endPoint y: 264, distance: 174.9
click at [504, 264] on div "Janela de atendimento Grade de atendimento Capacidade Transportadoras Veículos …" at bounding box center [557, 267] width 1115 height 534
